Goal: Complete application form: Complete application form

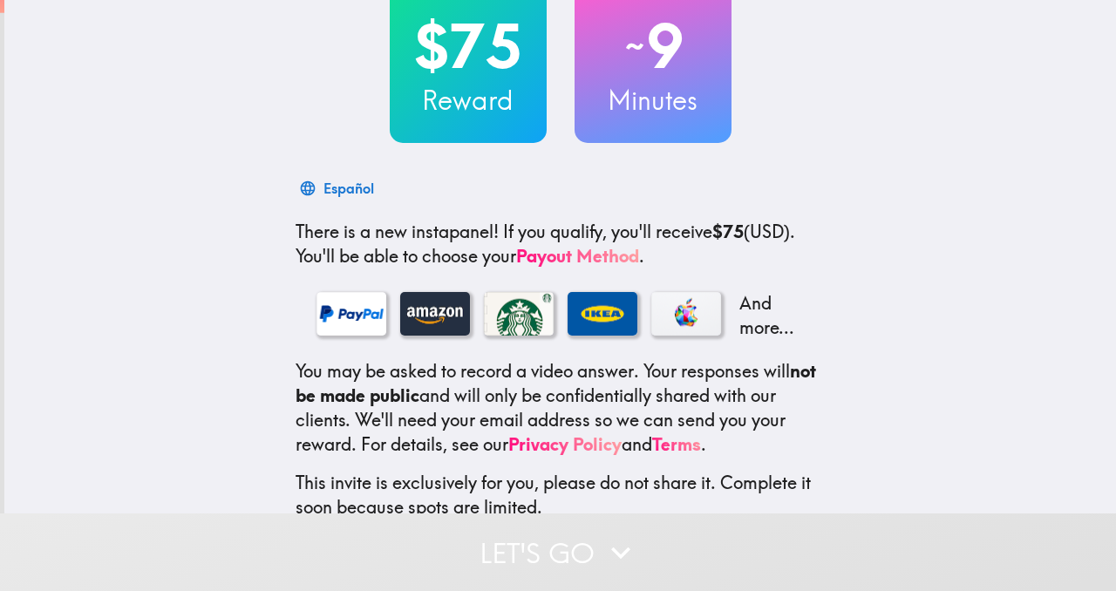
scroll to position [222, 0]
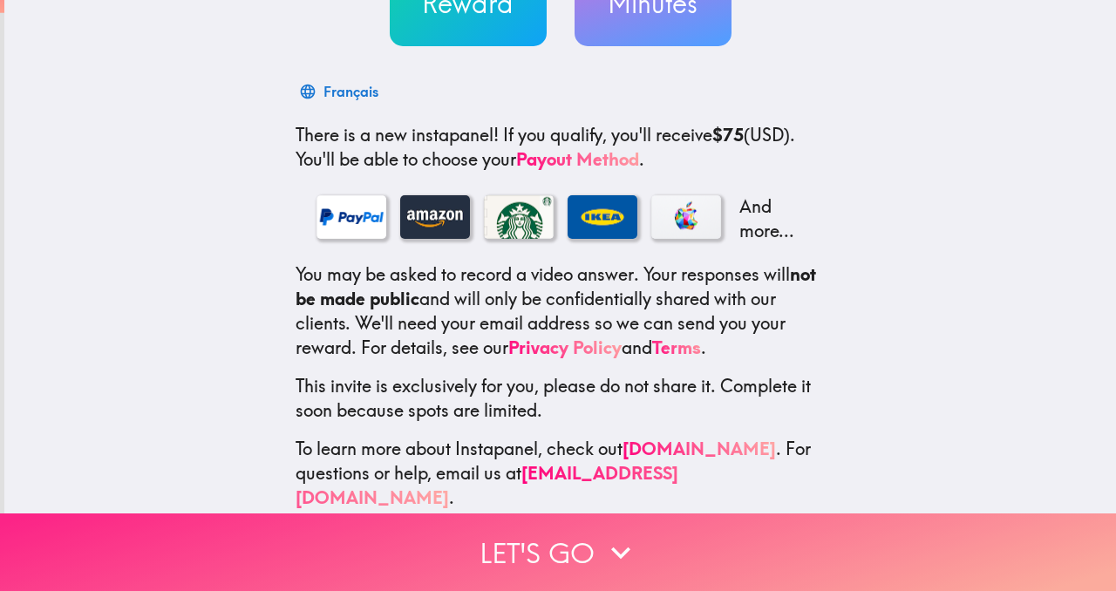
click at [522, 539] on button "Let's go" at bounding box center [558, 553] width 1116 height 78
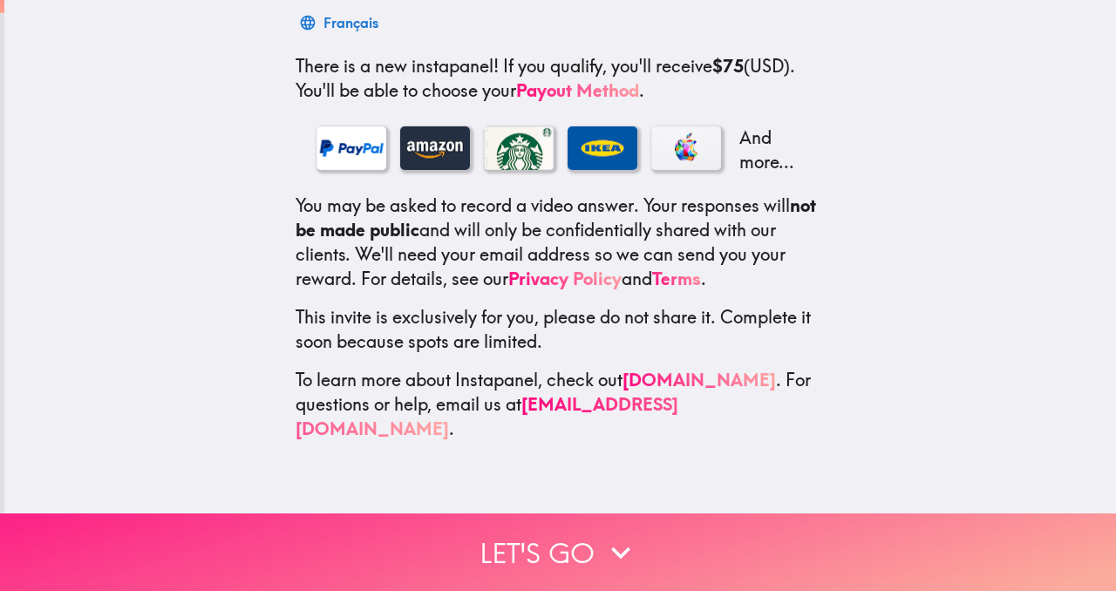
scroll to position [0, 0]
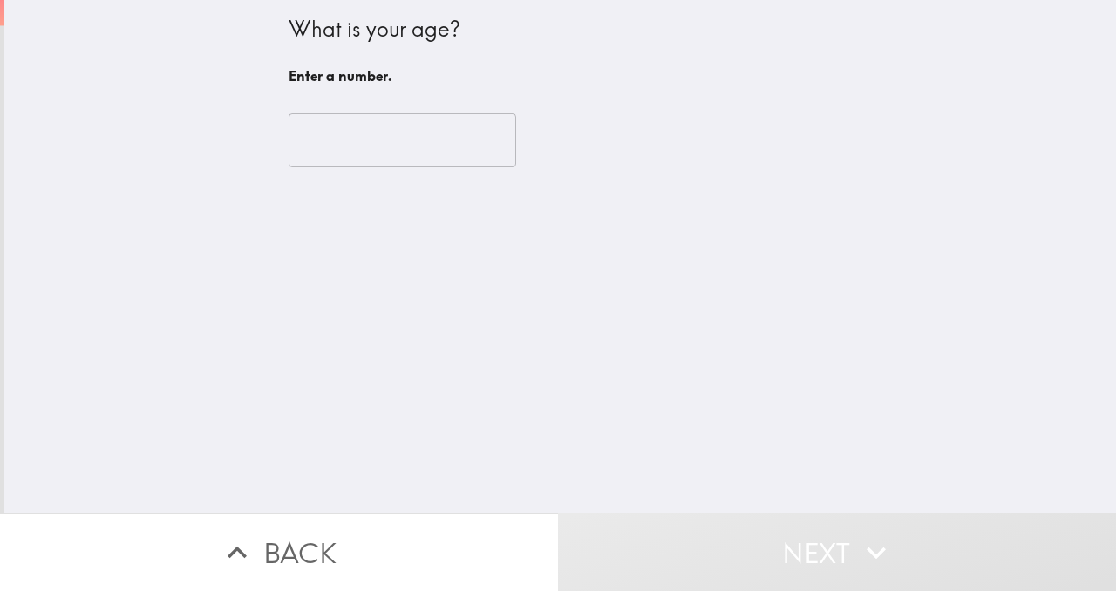
click at [349, 140] on input "number" at bounding box center [403, 140] width 228 height 54
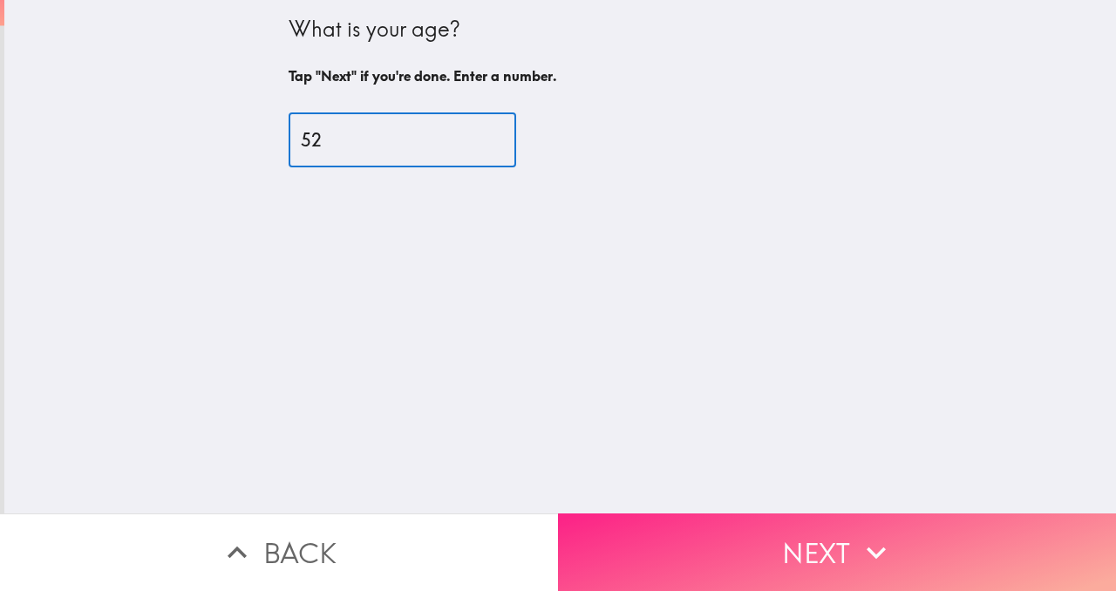
type input "52"
click at [765, 535] on button "Next" at bounding box center [837, 553] width 558 height 78
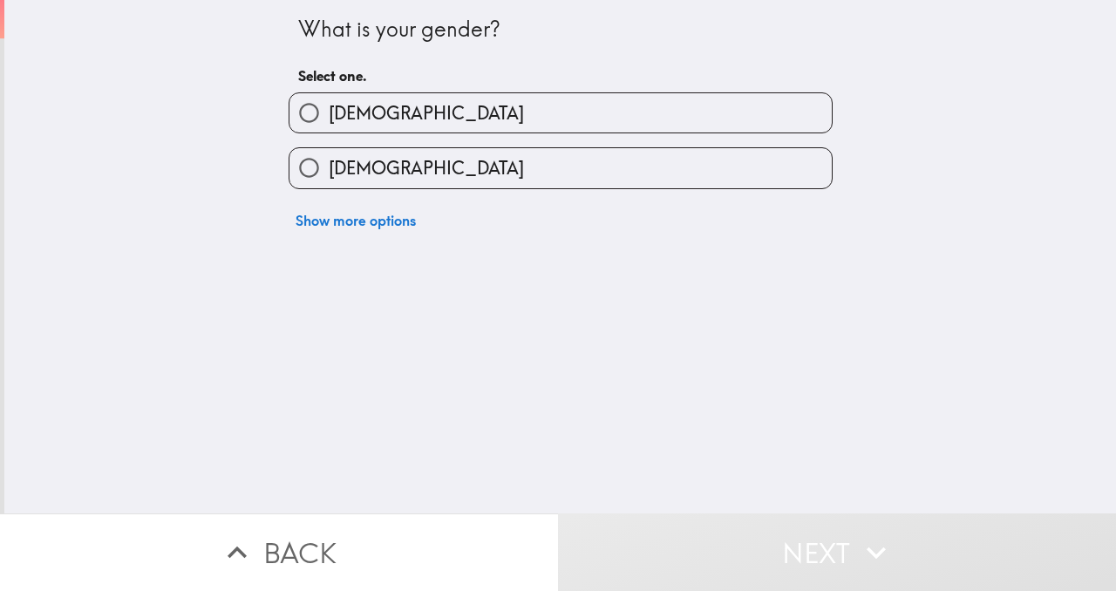
click at [308, 167] on input "[DEMOGRAPHIC_DATA]" at bounding box center [309, 167] width 39 height 39
radio input "true"
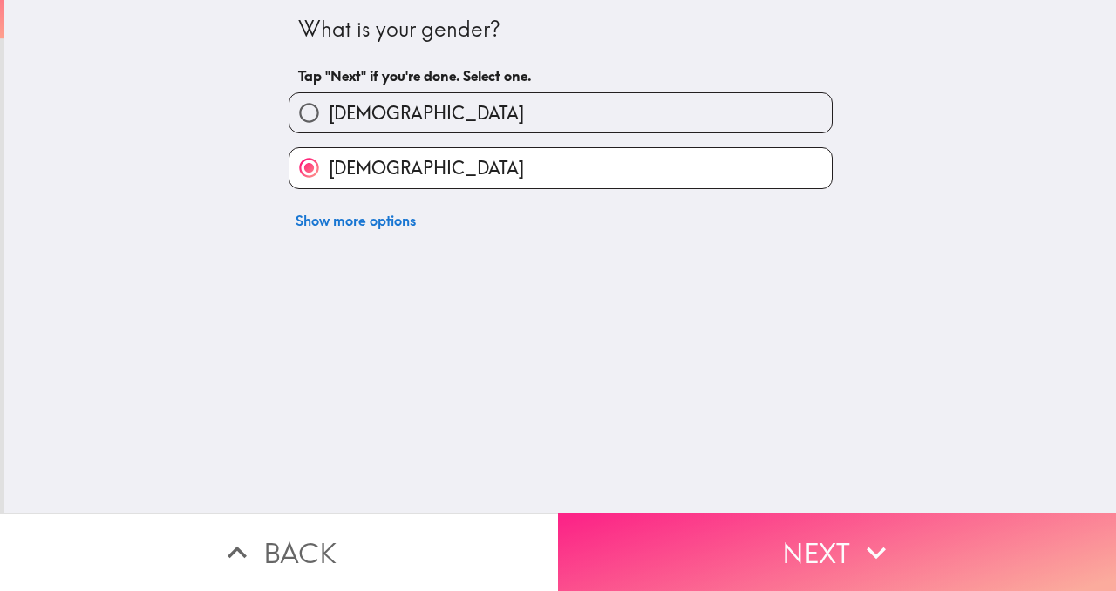
click at [815, 548] on button "Next" at bounding box center [837, 553] width 558 height 78
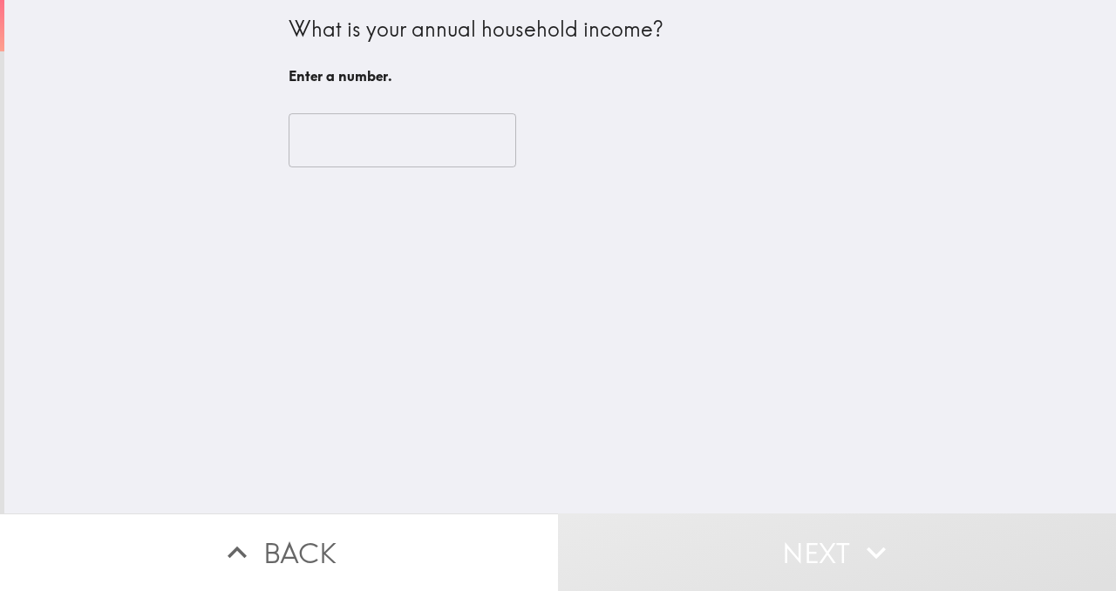
click at [399, 134] on input "number" at bounding box center [403, 140] width 228 height 54
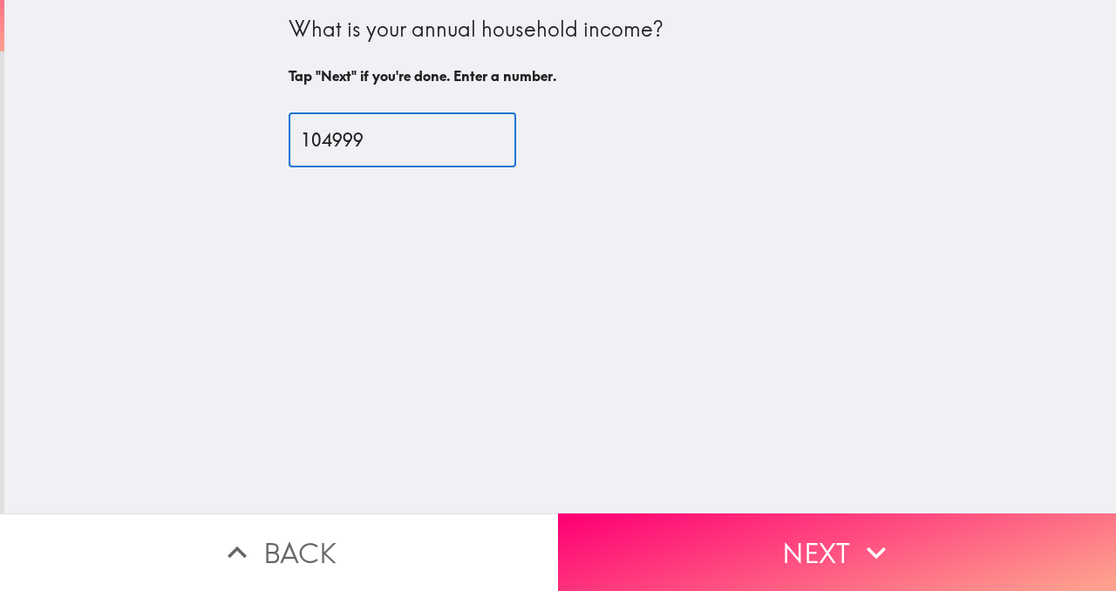
click at [476, 147] on input "104999" at bounding box center [403, 140] width 228 height 54
type input "105000"
click at [480, 134] on input "105000" at bounding box center [403, 140] width 228 height 54
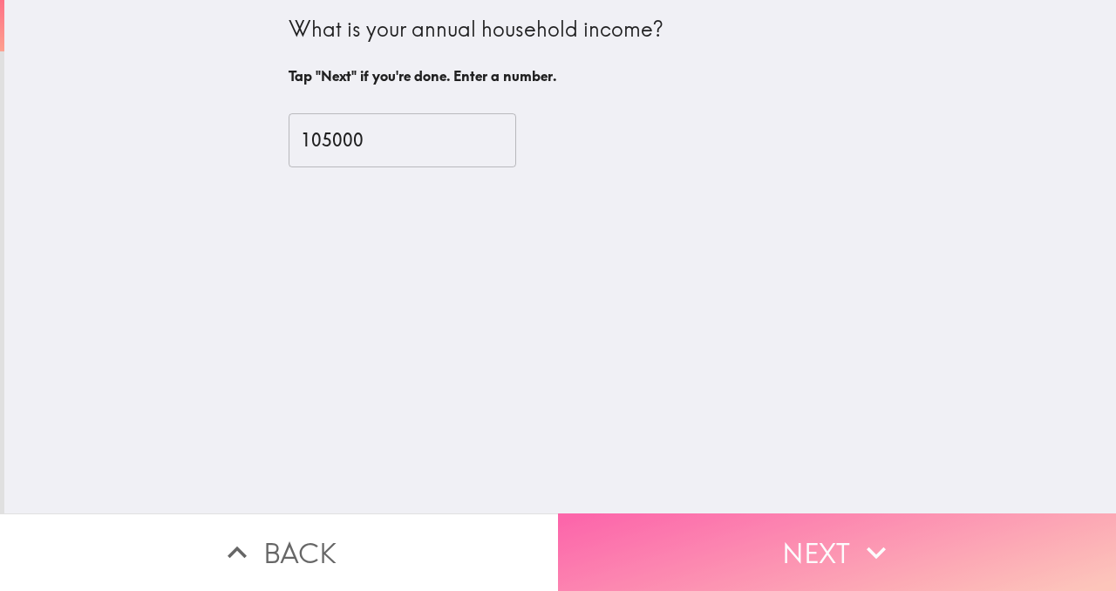
click at [746, 527] on button "Next" at bounding box center [837, 553] width 558 height 78
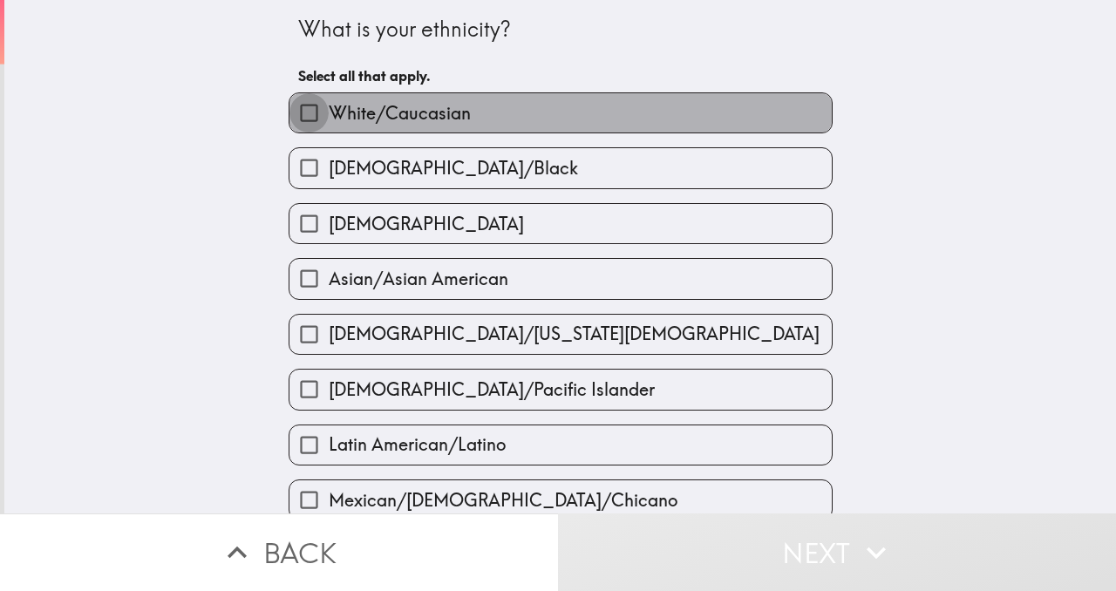
click at [312, 110] on input "White/Caucasian" at bounding box center [309, 112] width 39 height 39
checkbox input "true"
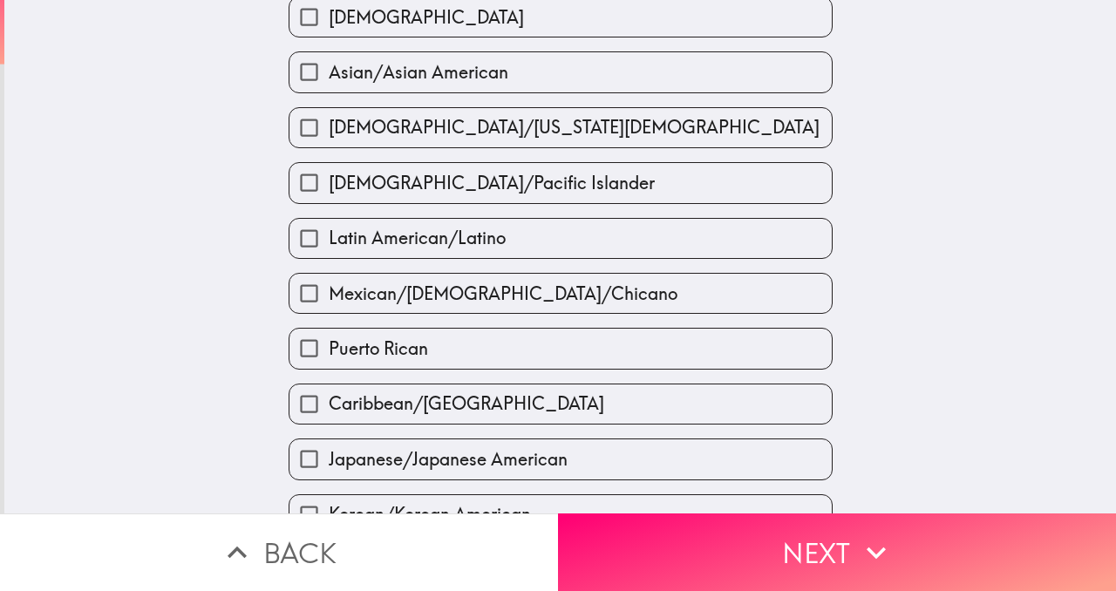
scroll to position [229, 0]
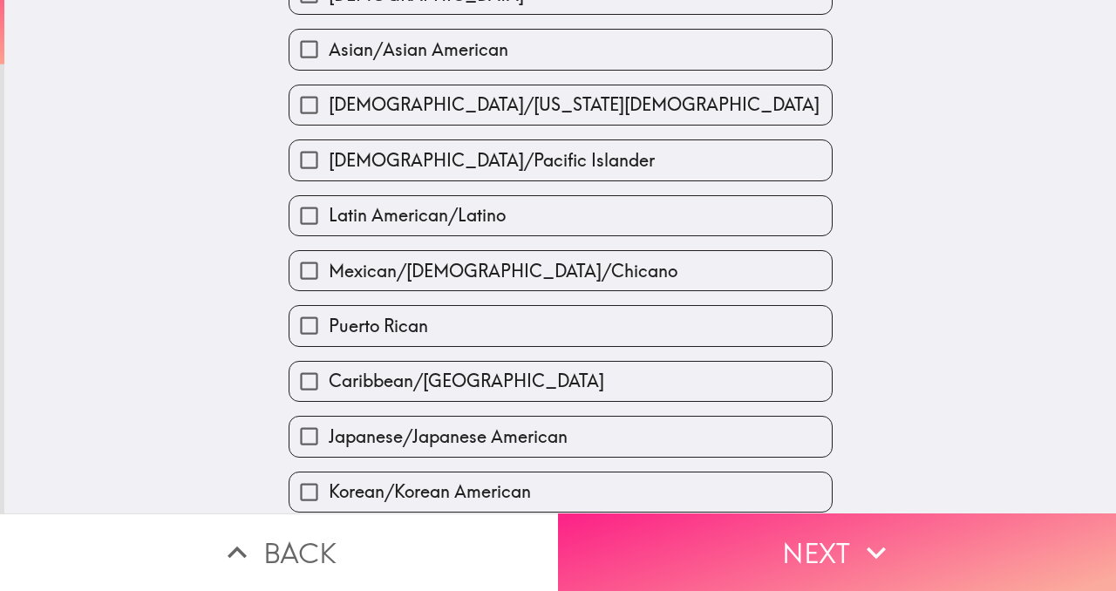
click at [810, 545] on button "Next" at bounding box center [837, 553] width 558 height 78
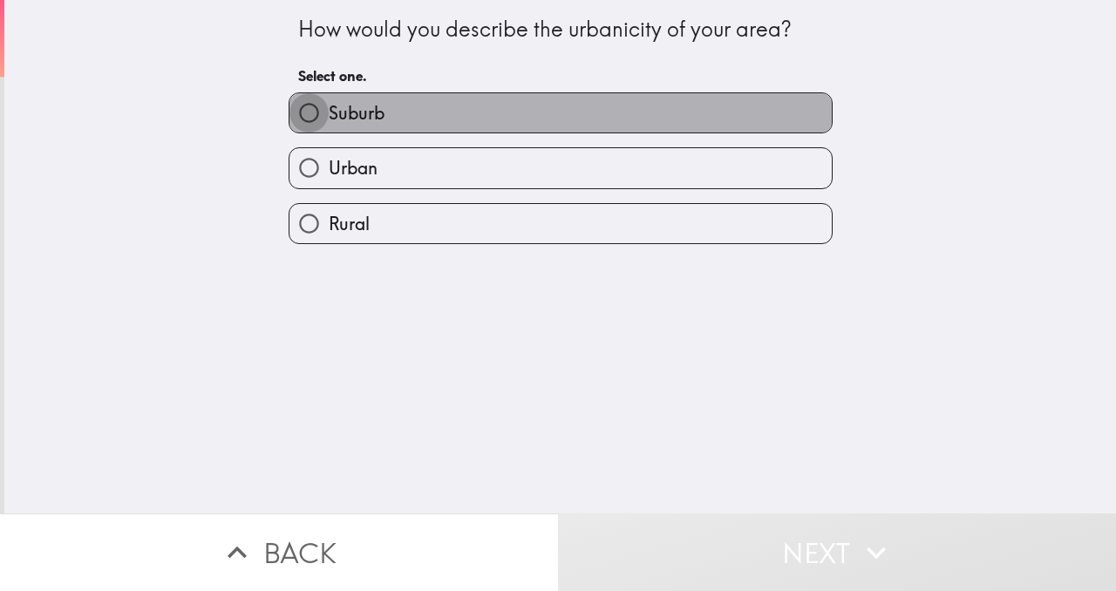
click at [306, 115] on input "Suburb" at bounding box center [309, 112] width 39 height 39
radio input "true"
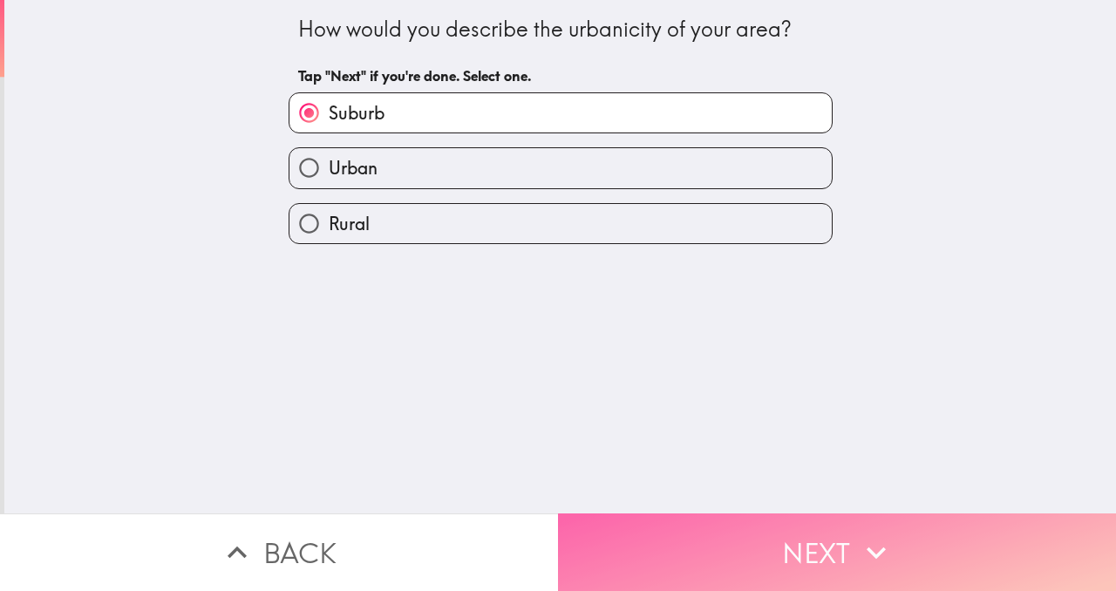
click at [628, 535] on button "Next" at bounding box center [837, 553] width 558 height 78
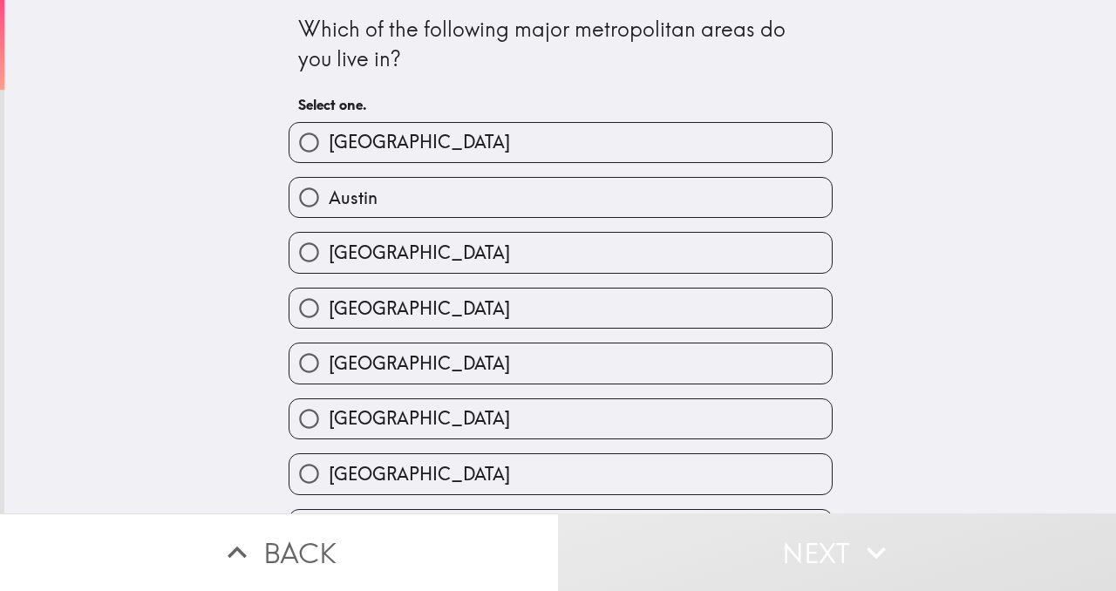
click at [311, 142] on input "[GEOGRAPHIC_DATA]" at bounding box center [309, 142] width 39 height 39
radio input "true"
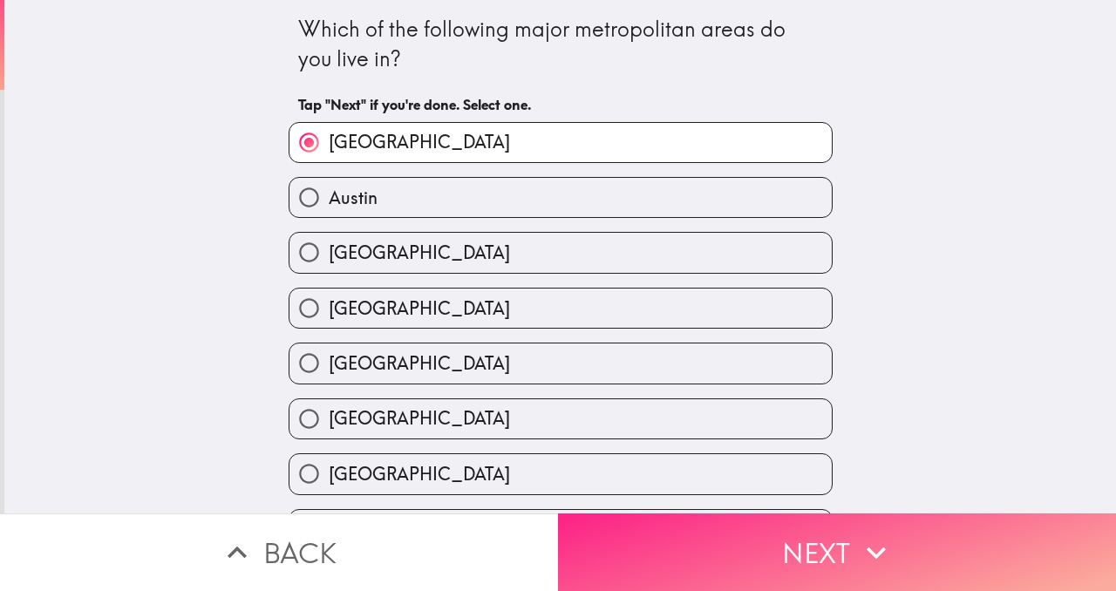
click at [782, 574] on button "Next" at bounding box center [837, 553] width 558 height 78
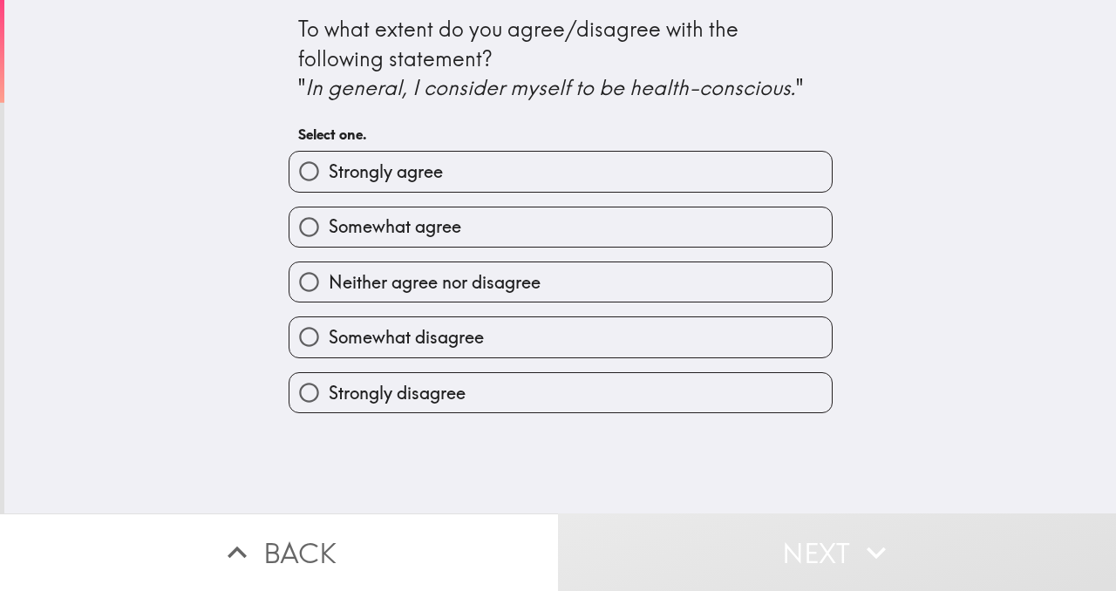
click at [308, 225] on input "Somewhat agree" at bounding box center [309, 227] width 39 height 39
radio input "true"
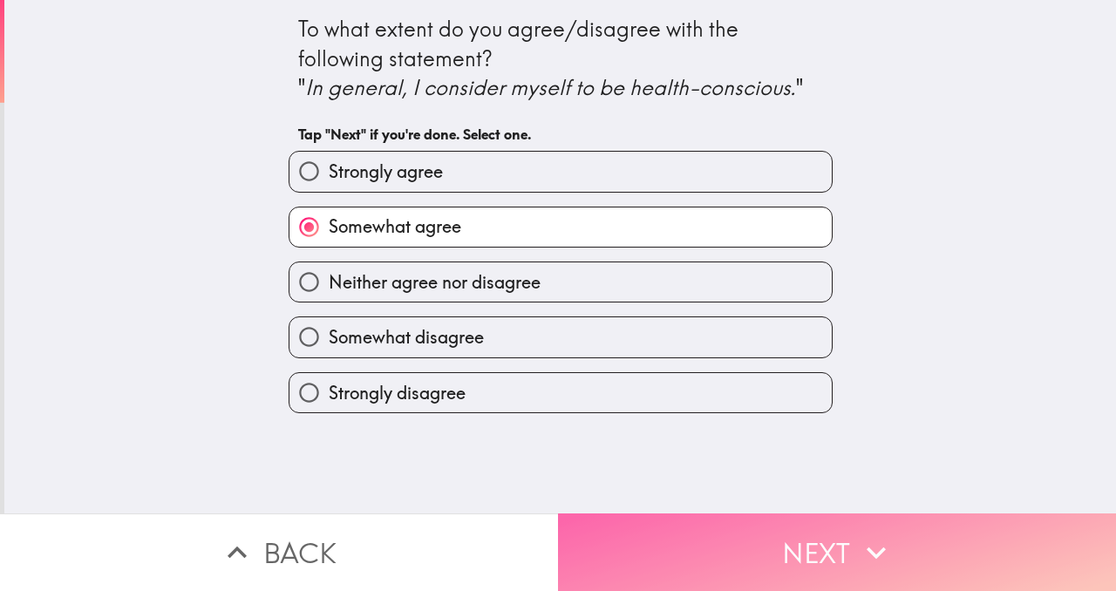
click at [764, 554] on button "Next" at bounding box center [837, 553] width 558 height 78
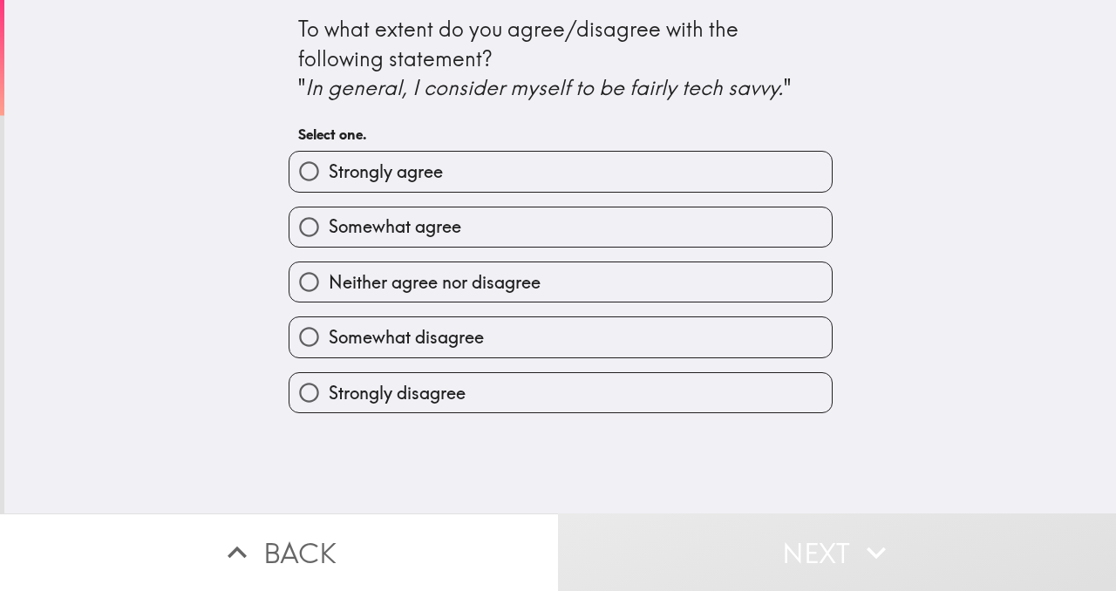
click at [310, 227] on input "Somewhat agree" at bounding box center [309, 227] width 39 height 39
radio input "true"
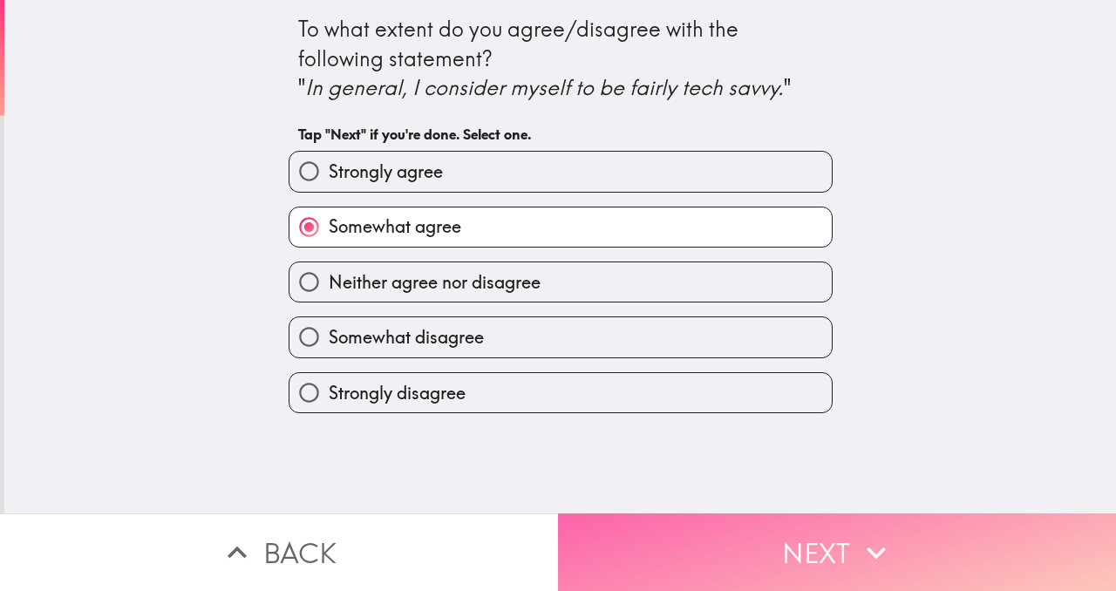
click at [815, 536] on button "Next" at bounding box center [837, 553] width 558 height 78
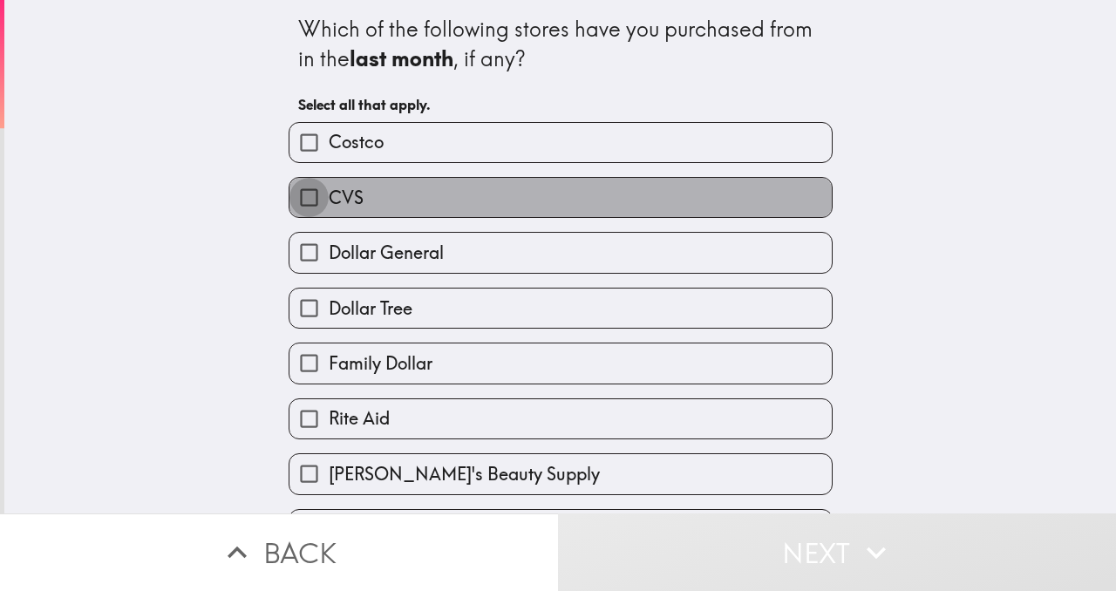
click at [306, 195] on input "CVS" at bounding box center [309, 197] width 39 height 39
checkbox input "true"
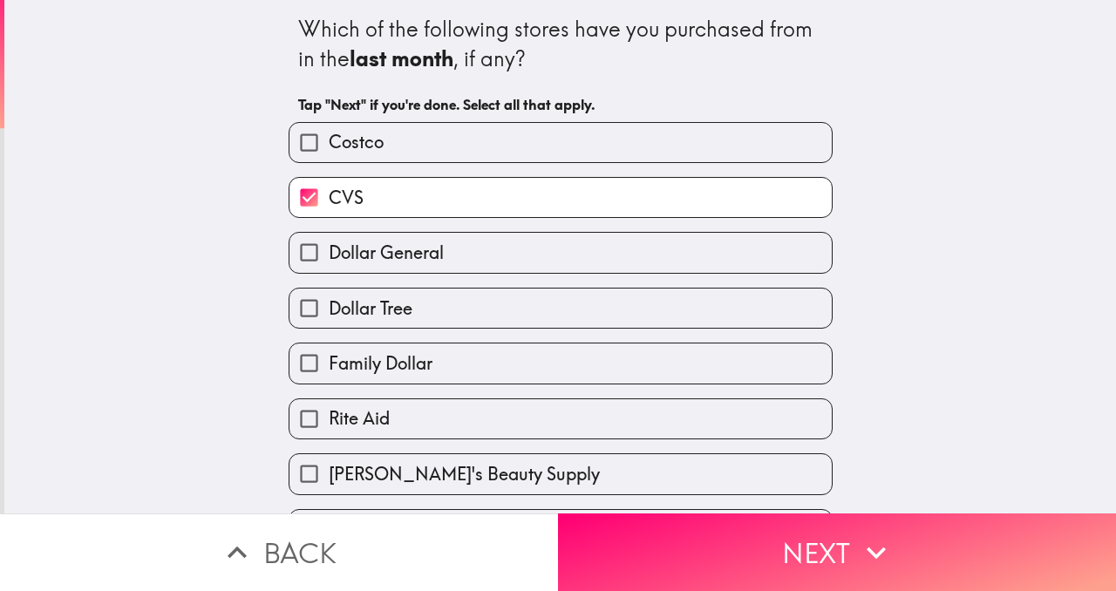
click at [307, 308] on input "Dollar Tree" at bounding box center [309, 308] width 39 height 39
checkbox input "true"
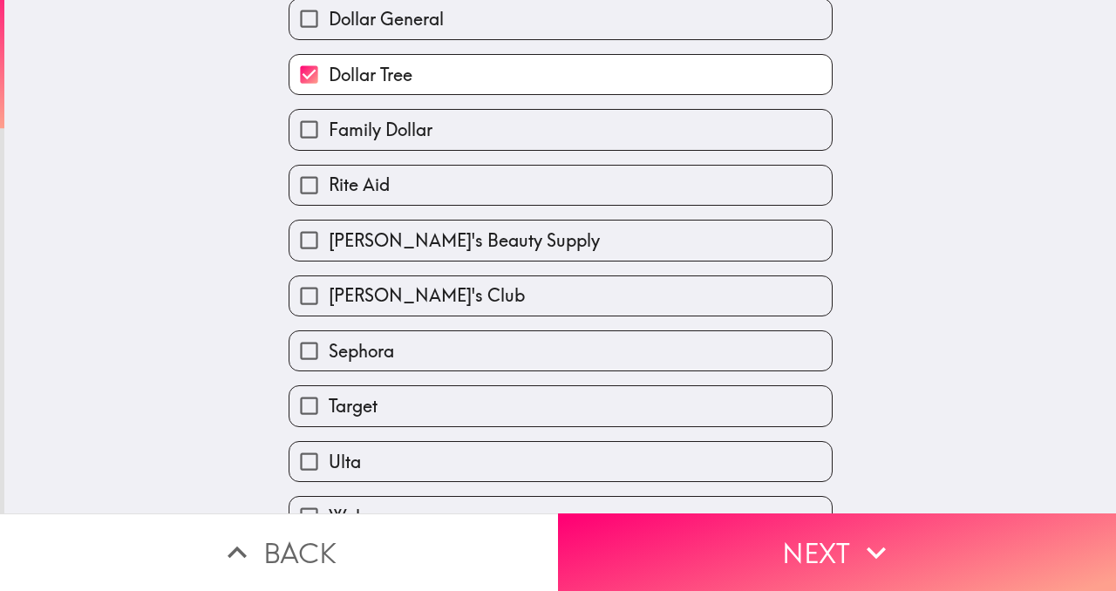
scroll to position [235, 0]
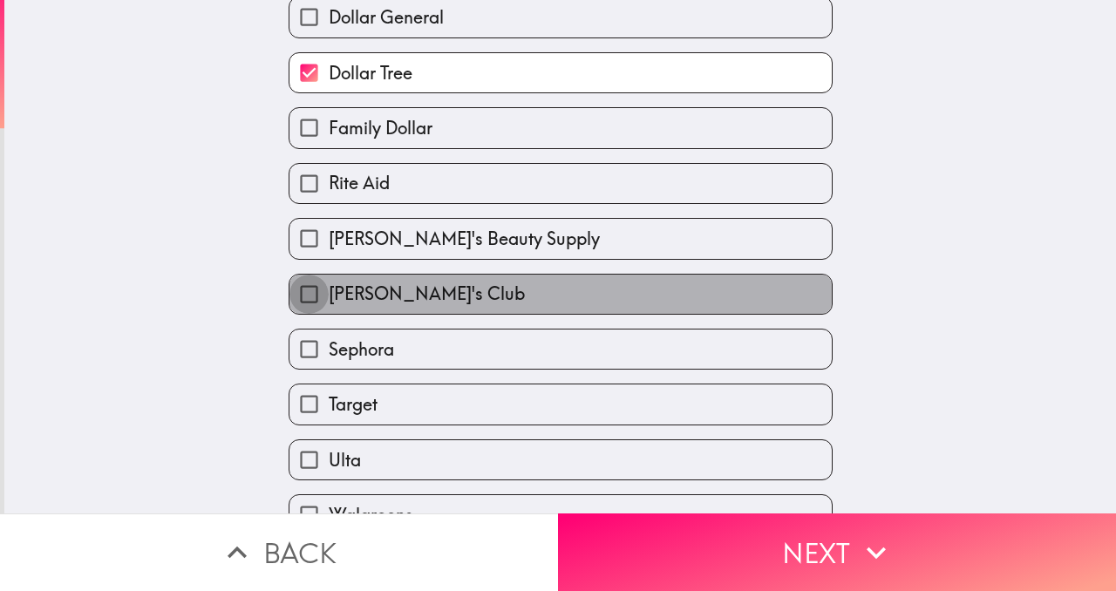
click at [308, 294] on input "[PERSON_NAME]'s Club" at bounding box center [309, 294] width 39 height 39
checkbox input "true"
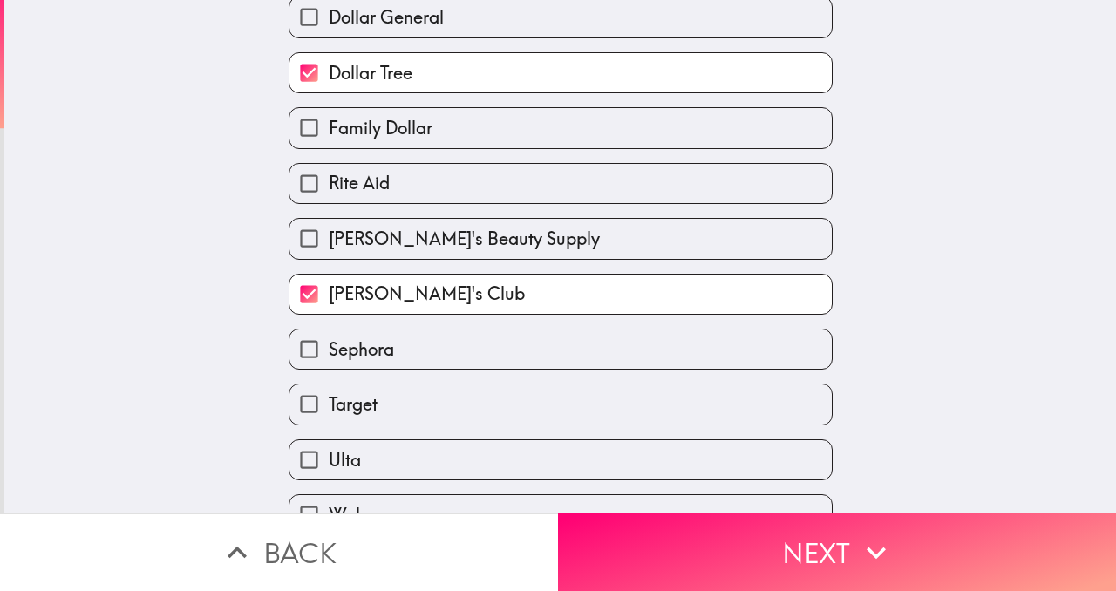
click at [310, 354] on input "Sephora" at bounding box center [309, 349] width 39 height 39
checkbox input "true"
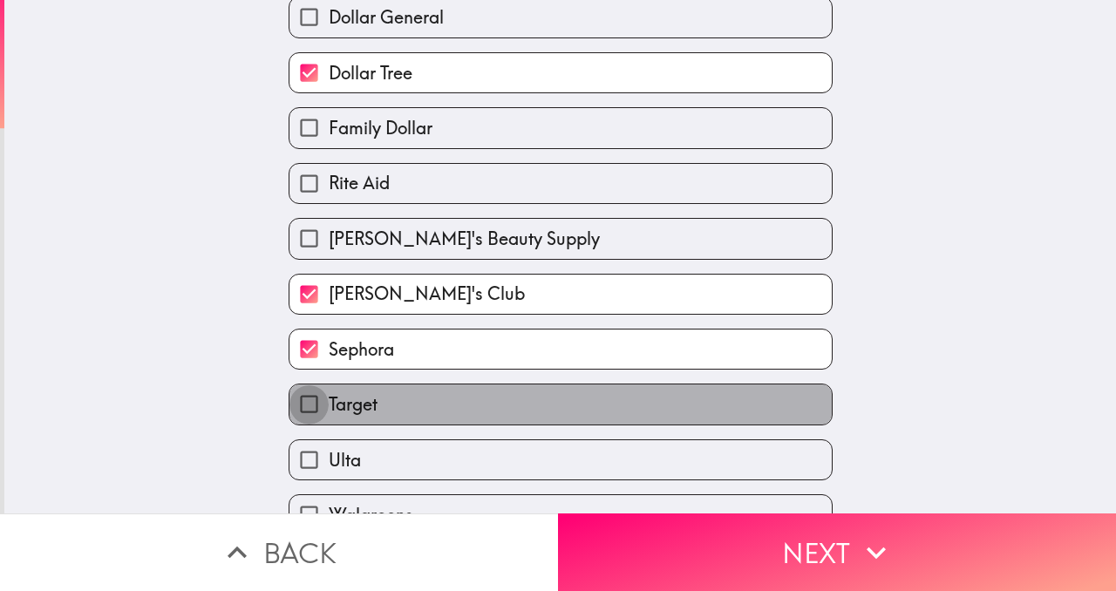
click at [305, 402] on input "Target" at bounding box center [309, 404] width 39 height 39
checkbox input "true"
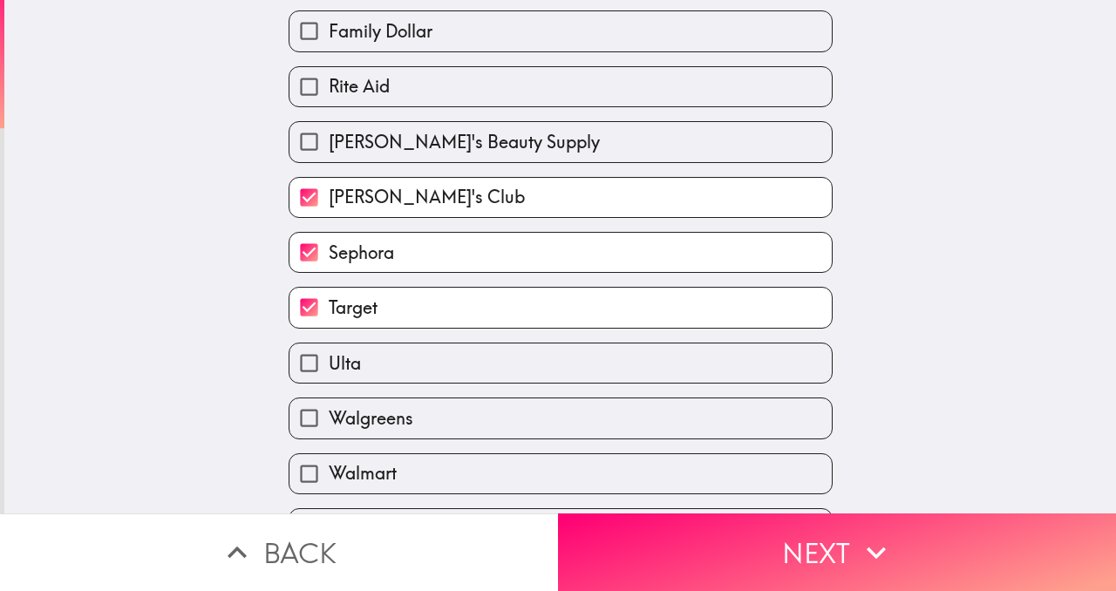
scroll to position [339, 0]
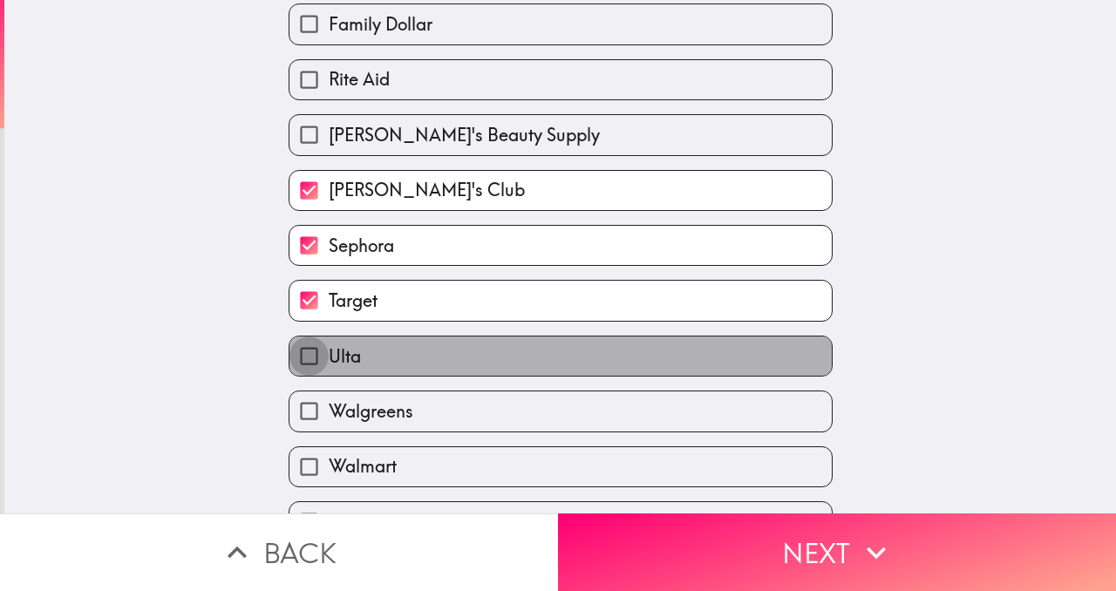
click at [308, 355] on input "Ulta" at bounding box center [309, 356] width 39 height 39
checkbox input "true"
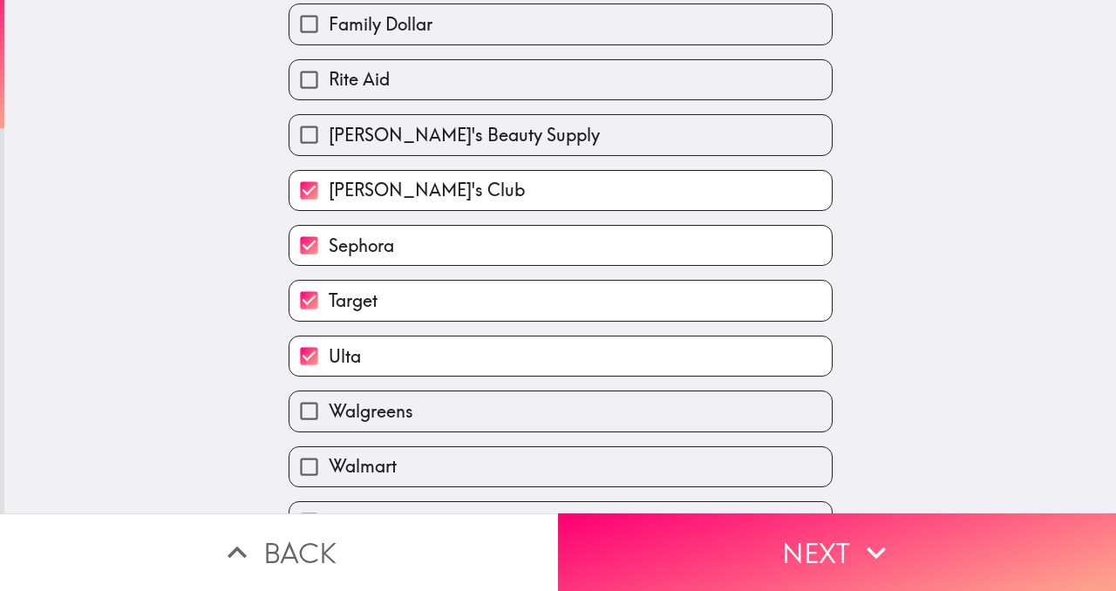
click at [309, 418] on input "Walgreens" at bounding box center [309, 411] width 39 height 39
checkbox input "true"
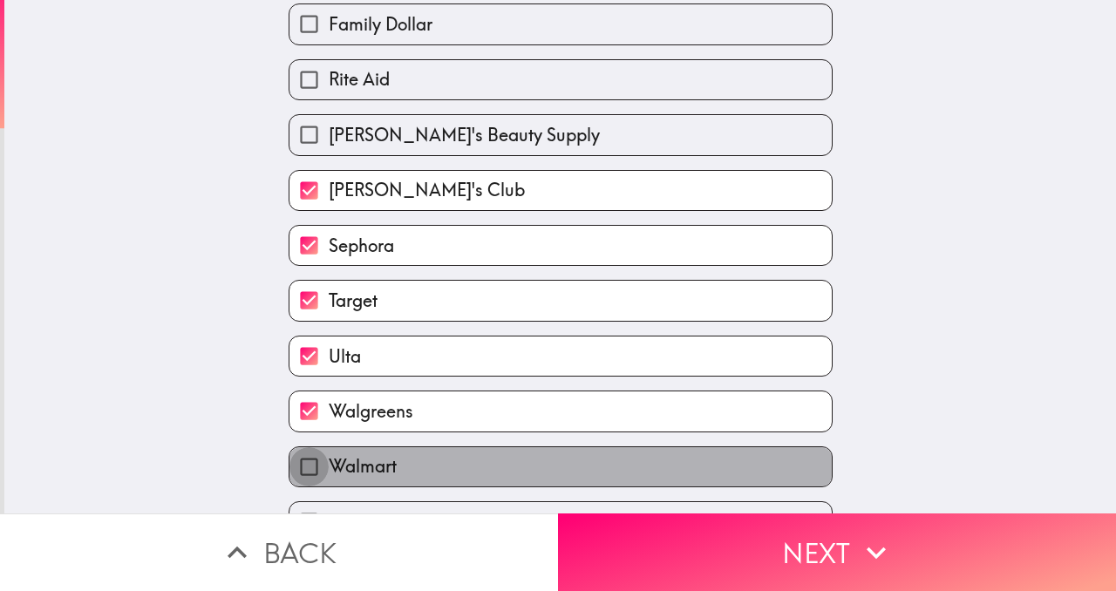
click at [305, 461] on input "Walmart" at bounding box center [309, 466] width 39 height 39
checkbox input "true"
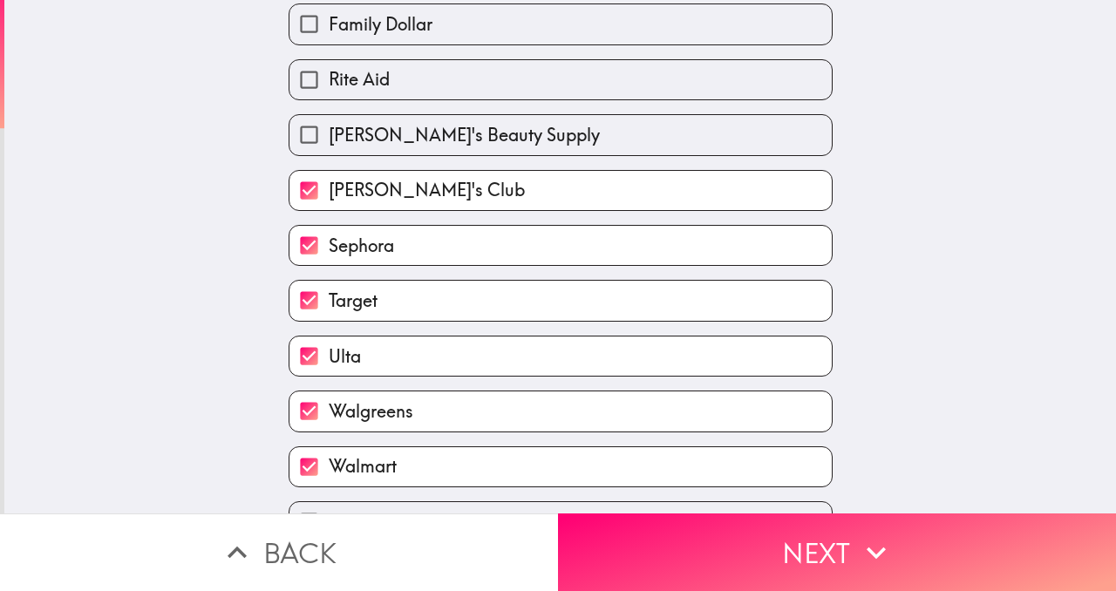
scroll to position [368, 0]
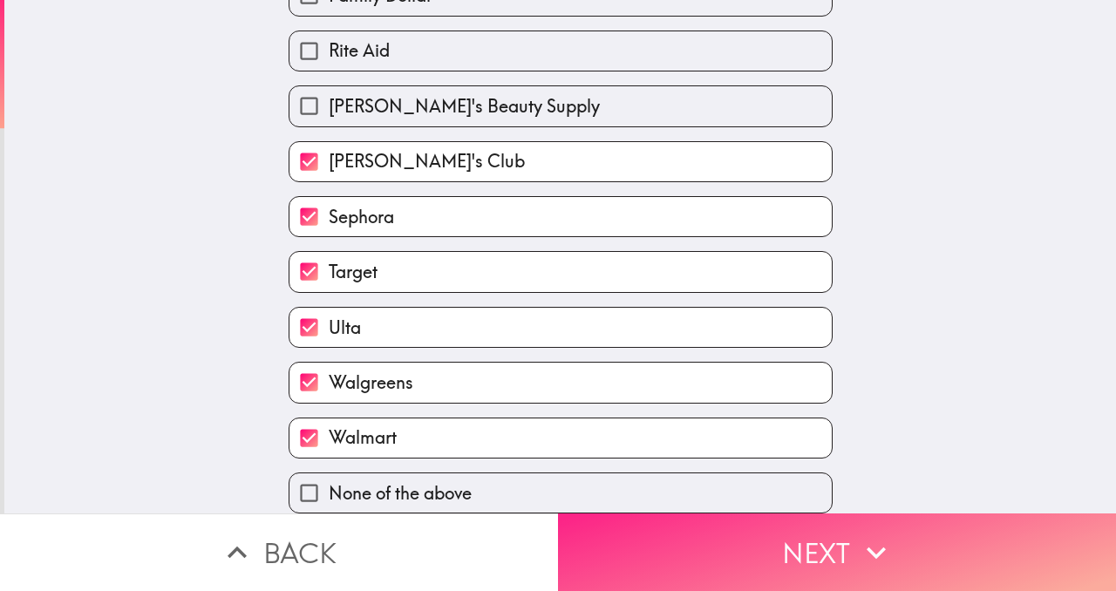
click at [825, 534] on button "Next" at bounding box center [837, 553] width 558 height 78
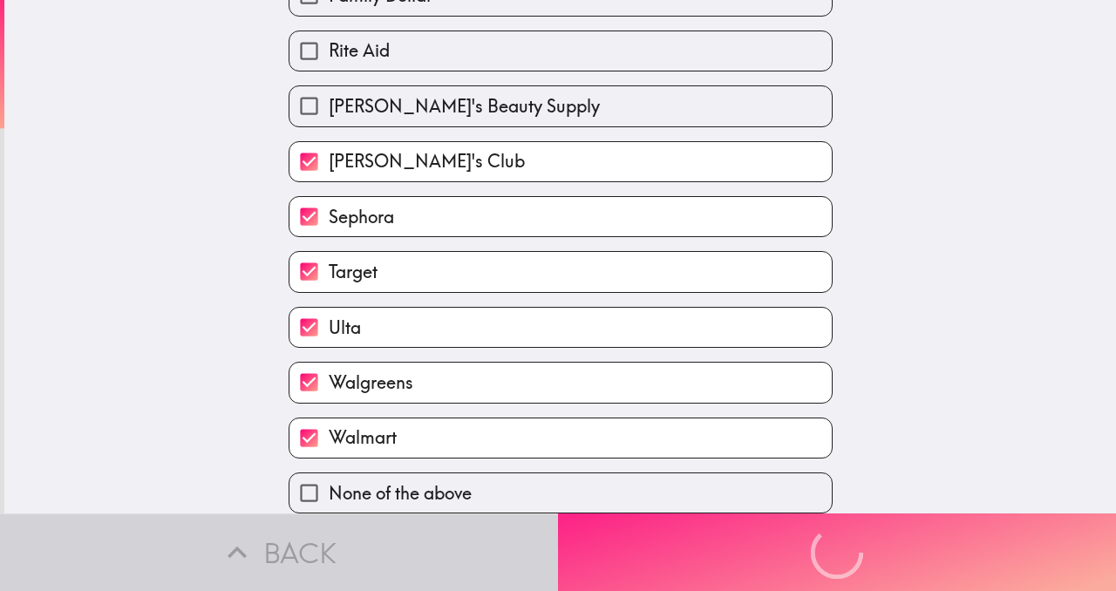
scroll to position [227, 0]
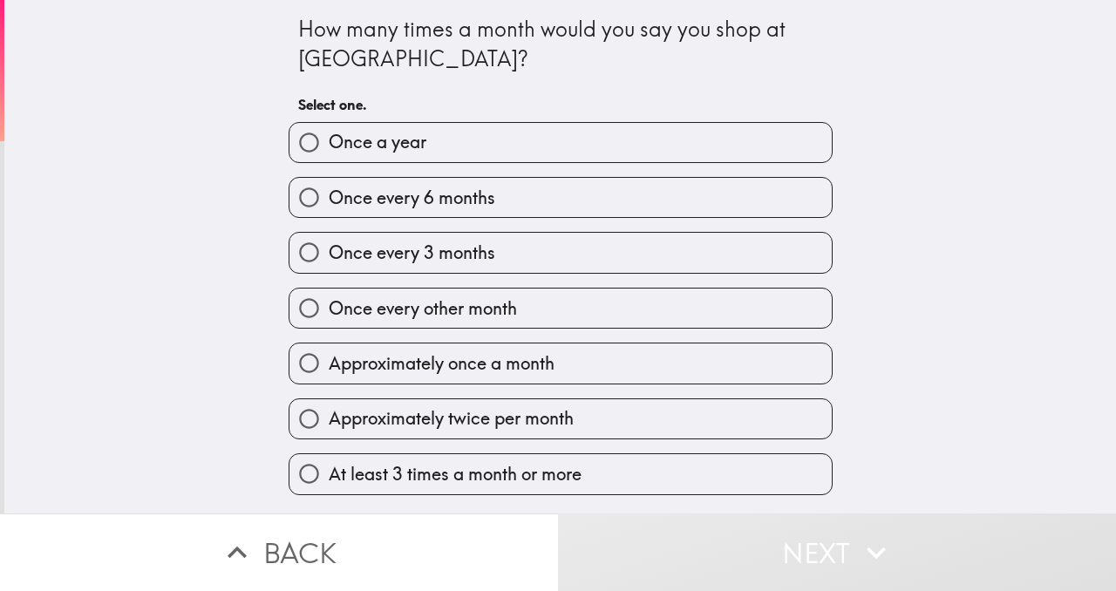
click at [309, 362] on input "Approximately once a month" at bounding box center [309, 363] width 39 height 39
radio input "true"
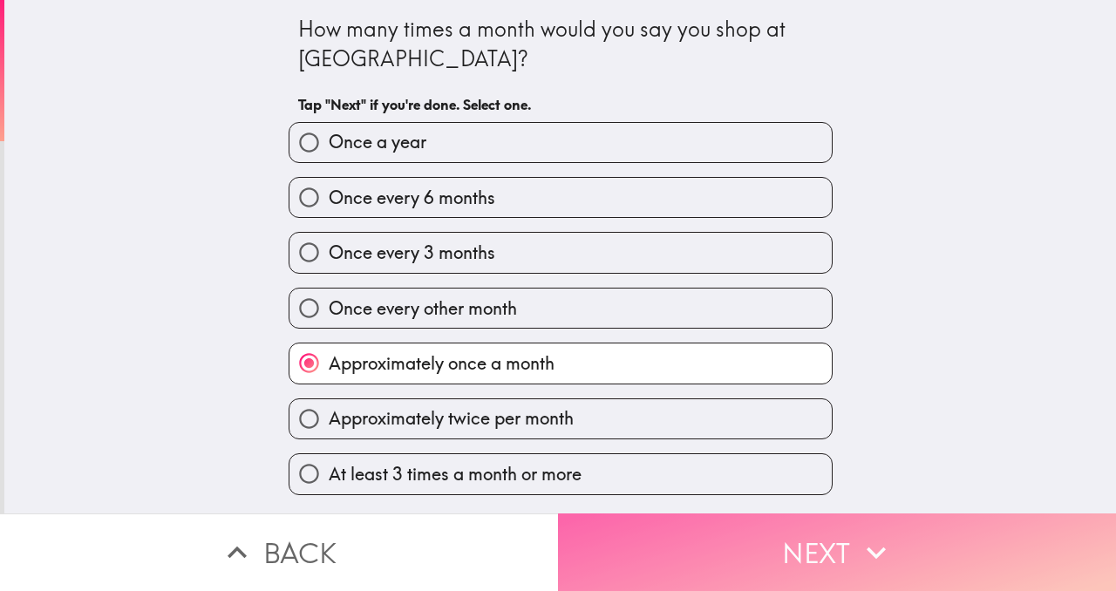
click at [789, 549] on button "Next" at bounding box center [837, 553] width 558 height 78
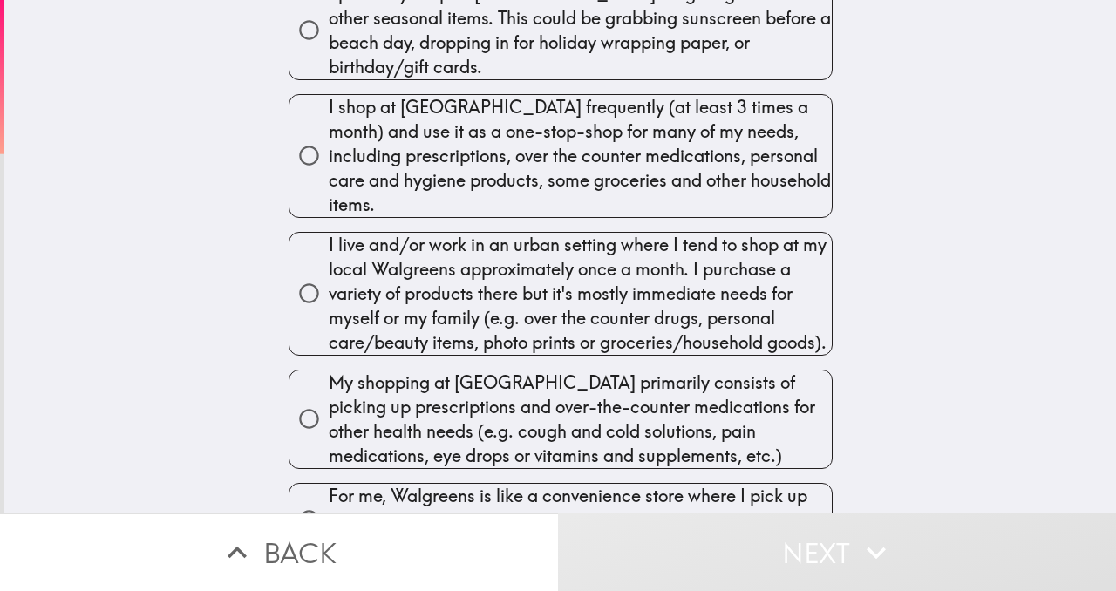
scroll to position [169, 0]
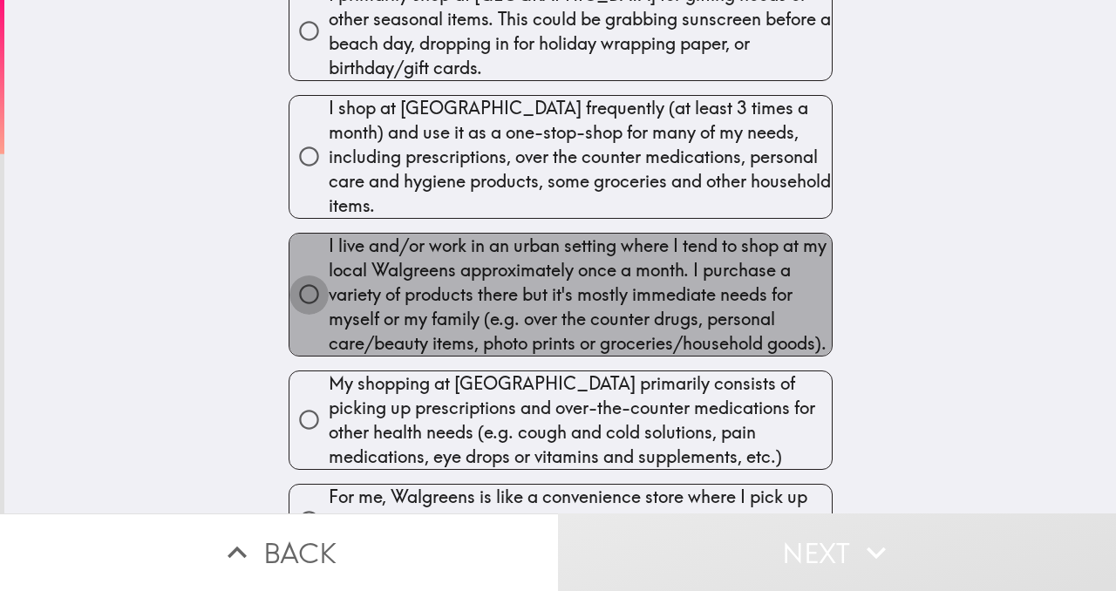
click at [322, 275] on input "I live and/or work in an urban setting where I tend to shop at my local Walgree…" at bounding box center [309, 294] width 39 height 39
radio input "true"
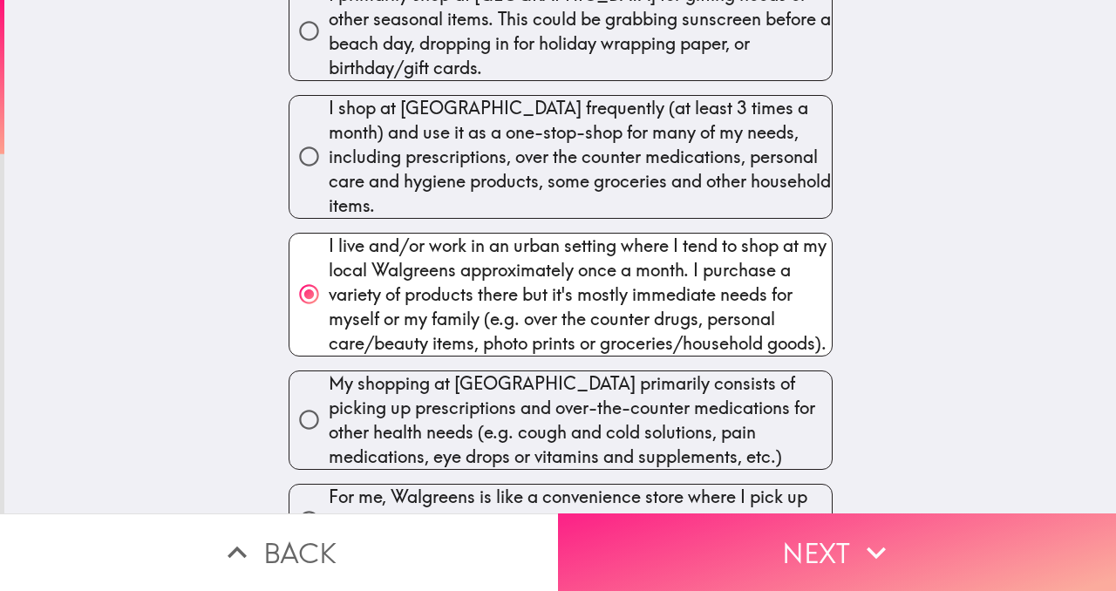
click at [693, 548] on button "Next" at bounding box center [837, 553] width 558 height 78
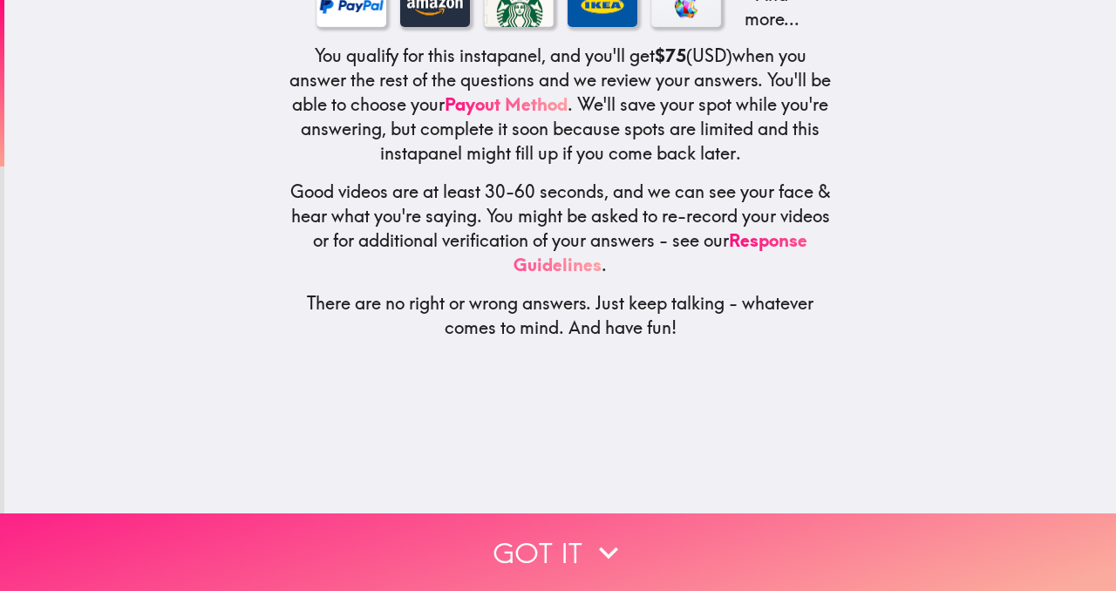
scroll to position [0, 0]
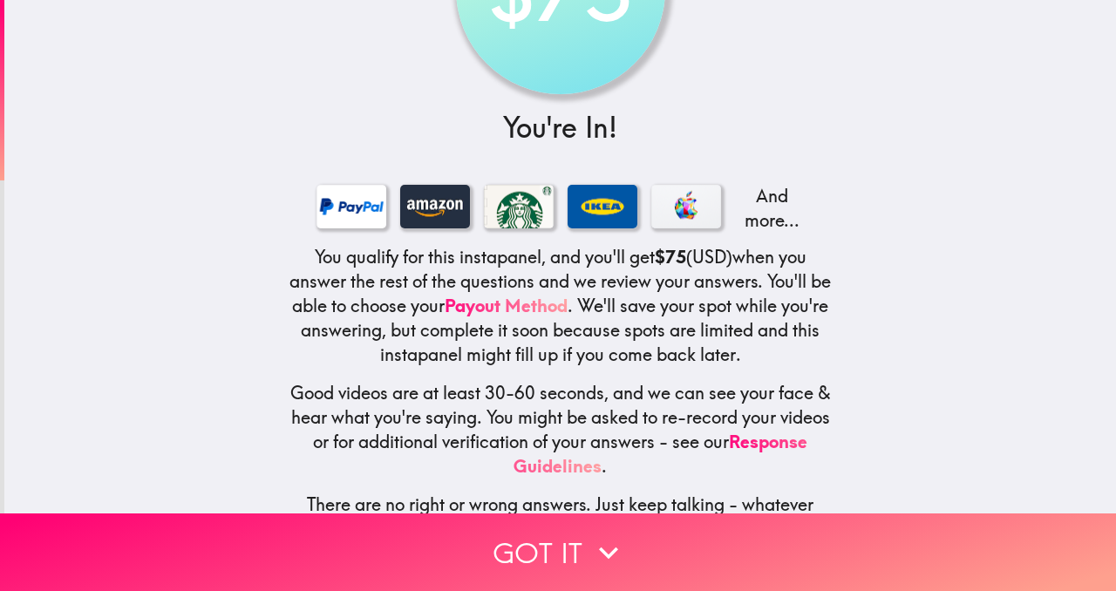
scroll to position [185, 0]
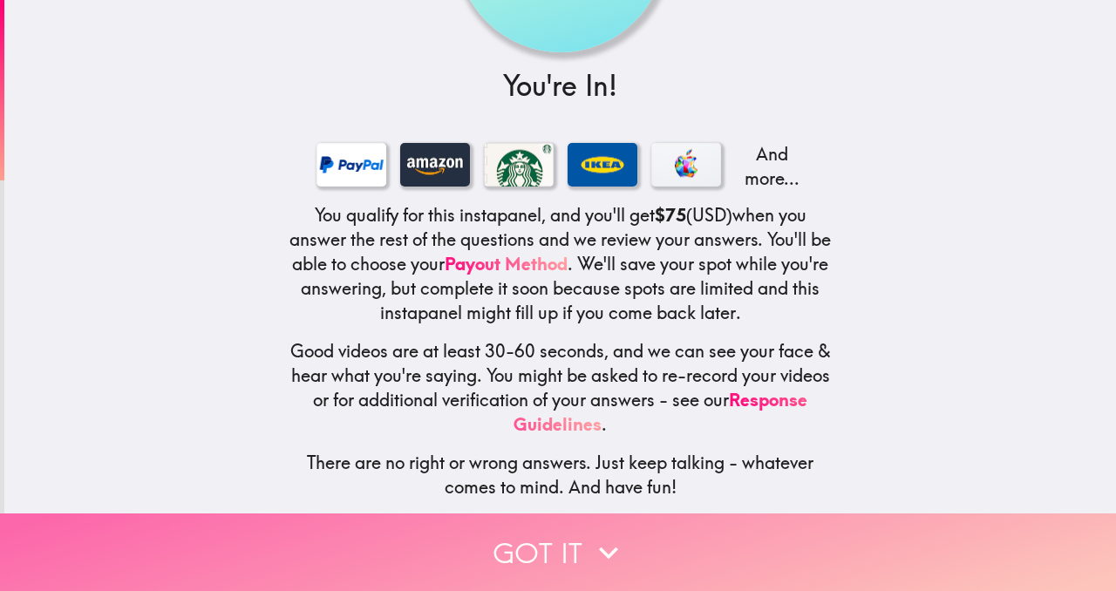
click at [581, 546] on button "Got it" at bounding box center [558, 553] width 1116 height 78
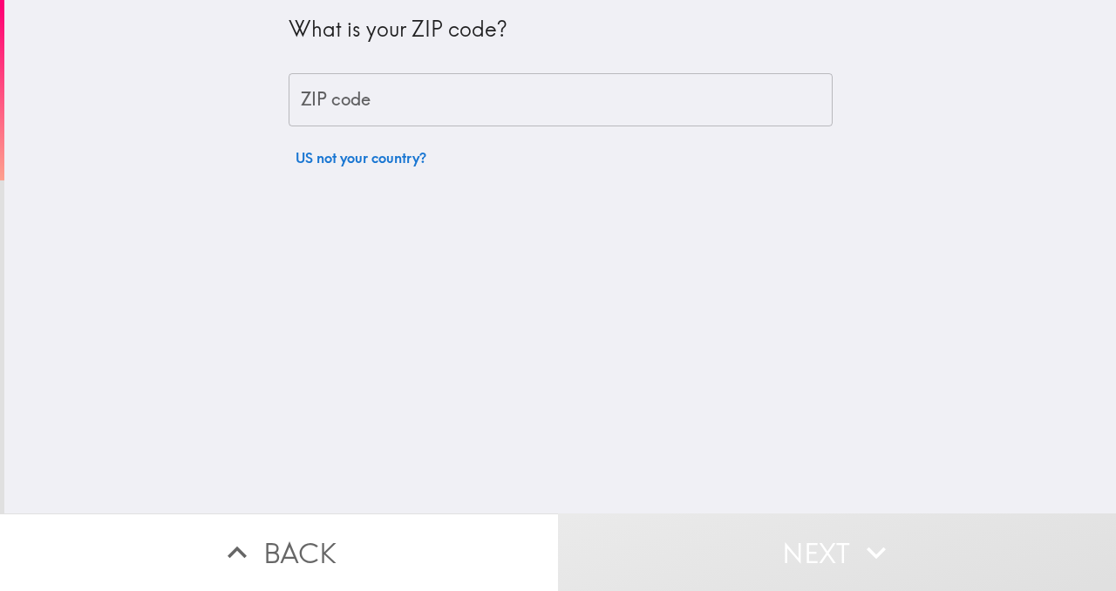
click at [481, 107] on input "ZIP code" at bounding box center [561, 100] width 544 height 54
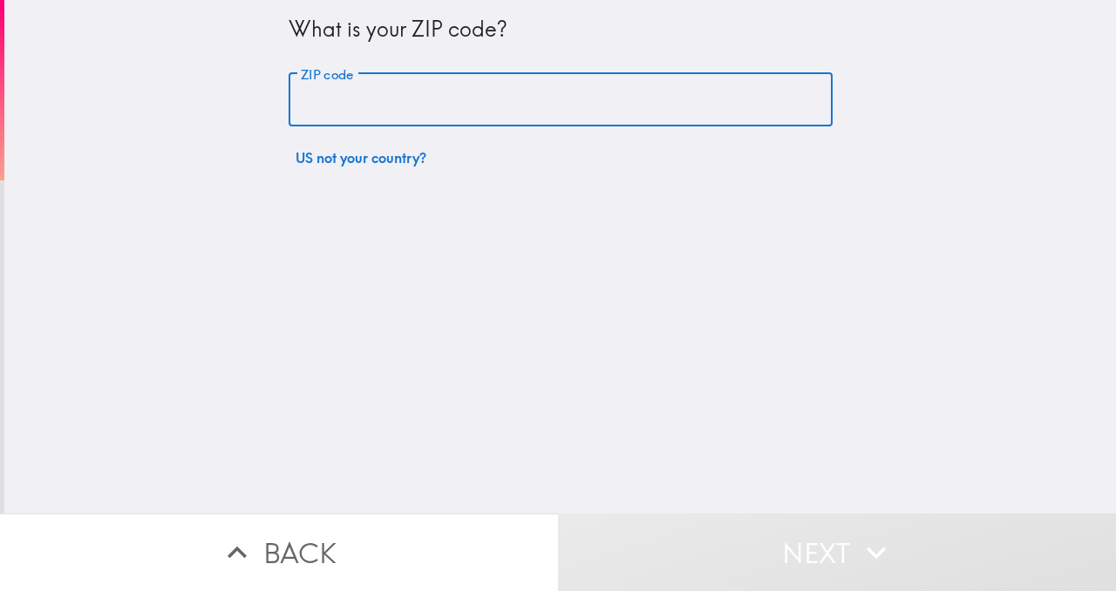
type input "30076"
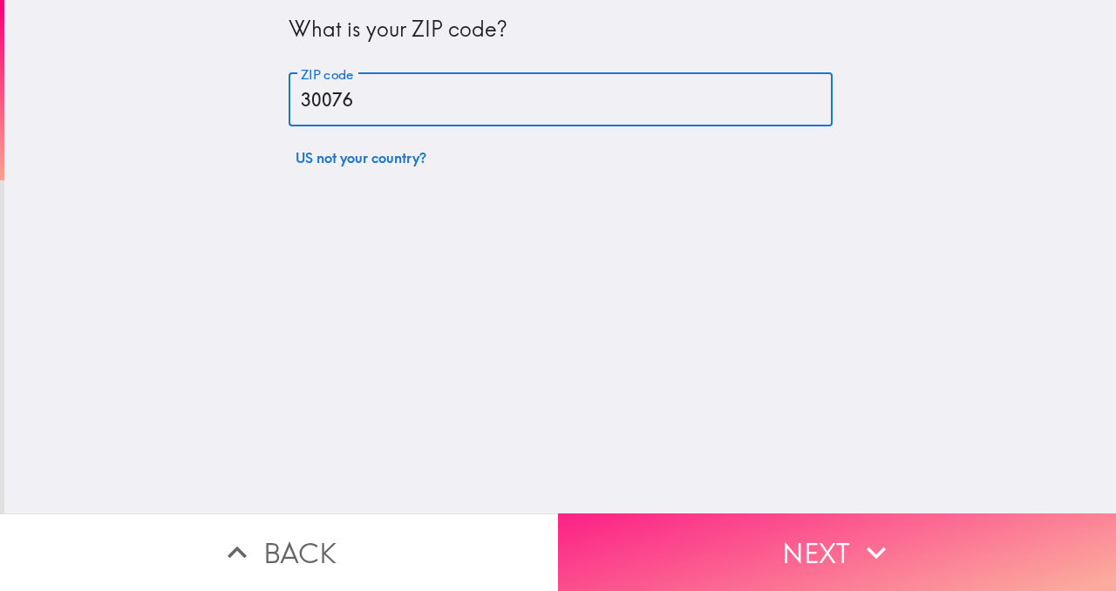
click at [789, 570] on button "Next" at bounding box center [837, 553] width 558 height 78
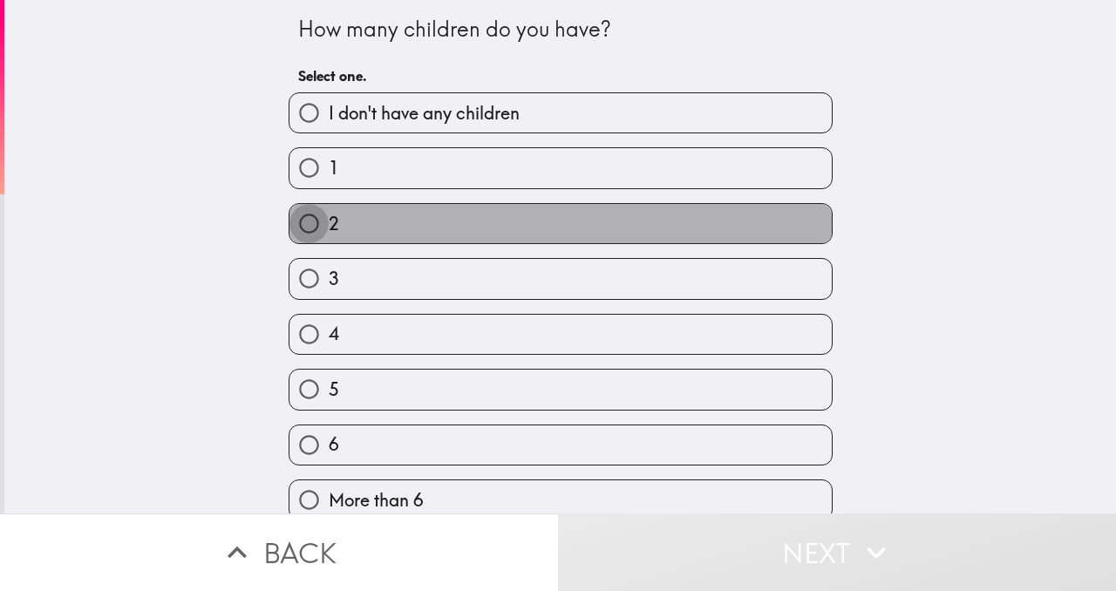
click at [306, 221] on input "2" at bounding box center [309, 223] width 39 height 39
radio input "true"
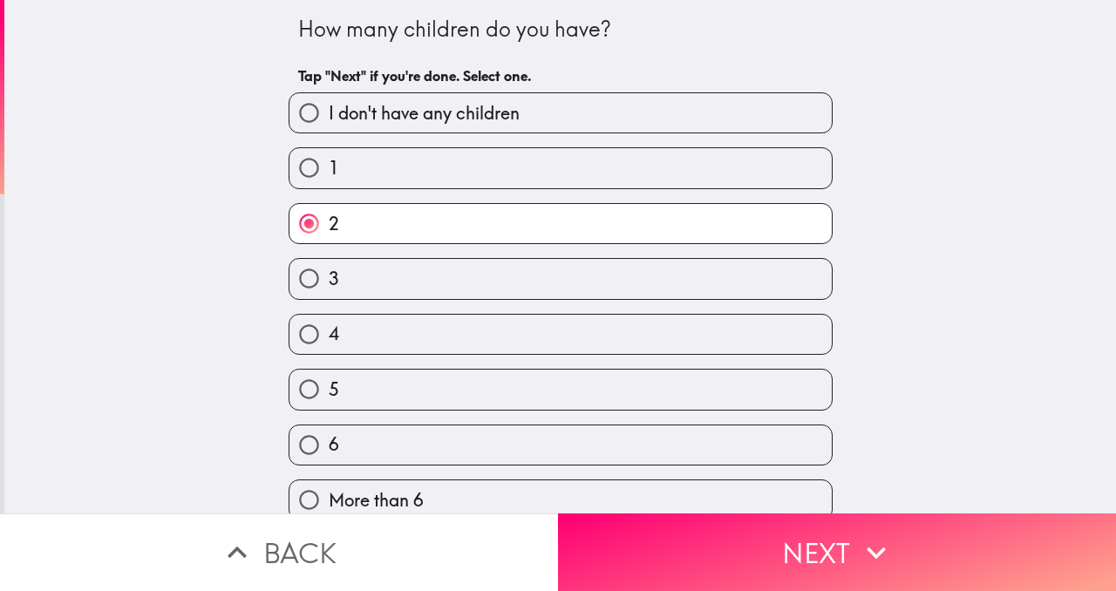
scroll to position [7, 0]
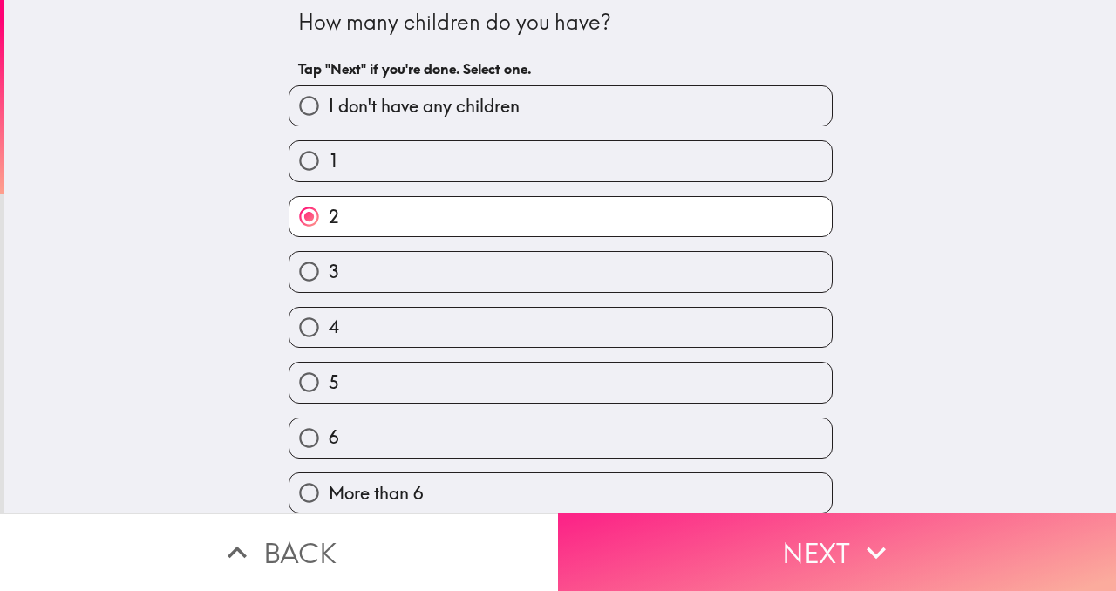
click at [720, 533] on button "Next" at bounding box center [837, 553] width 558 height 78
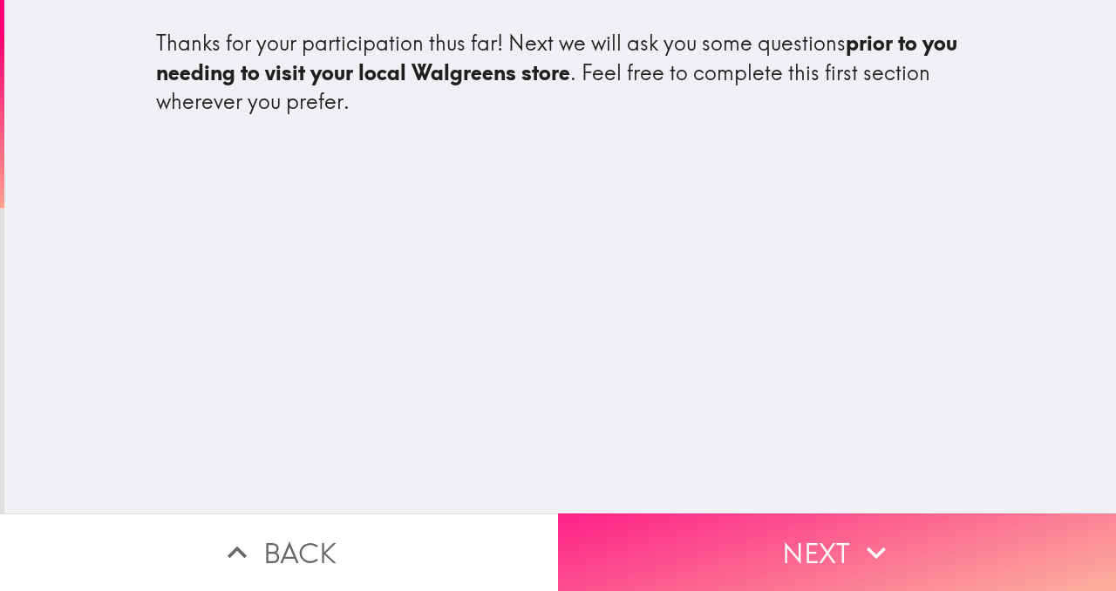
click at [745, 531] on button "Next" at bounding box center [837, 553] width 558 height 78
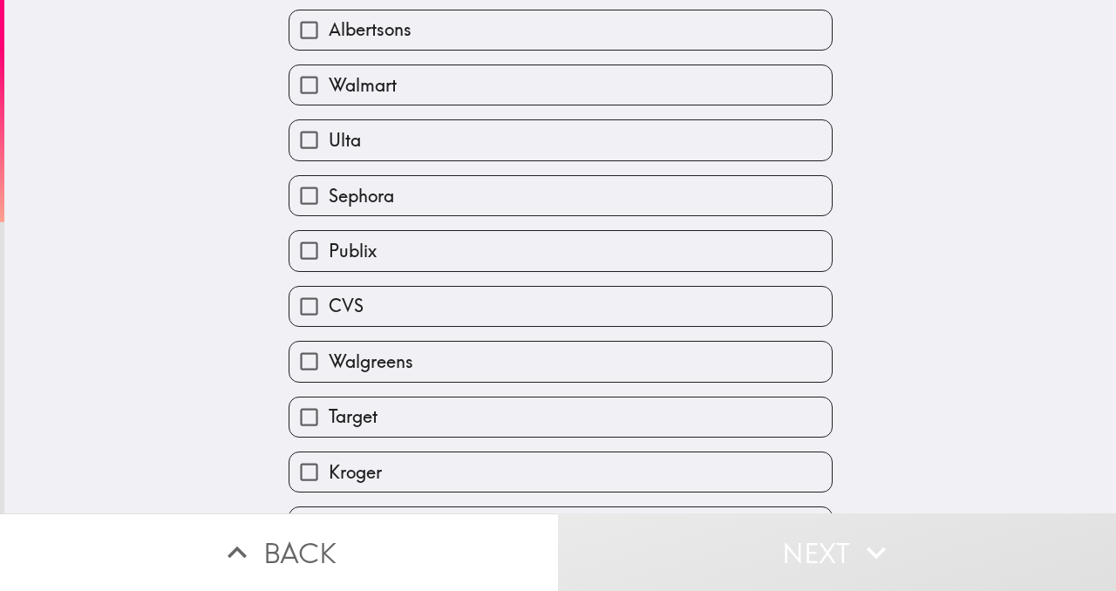
scroll to position [310, 0]
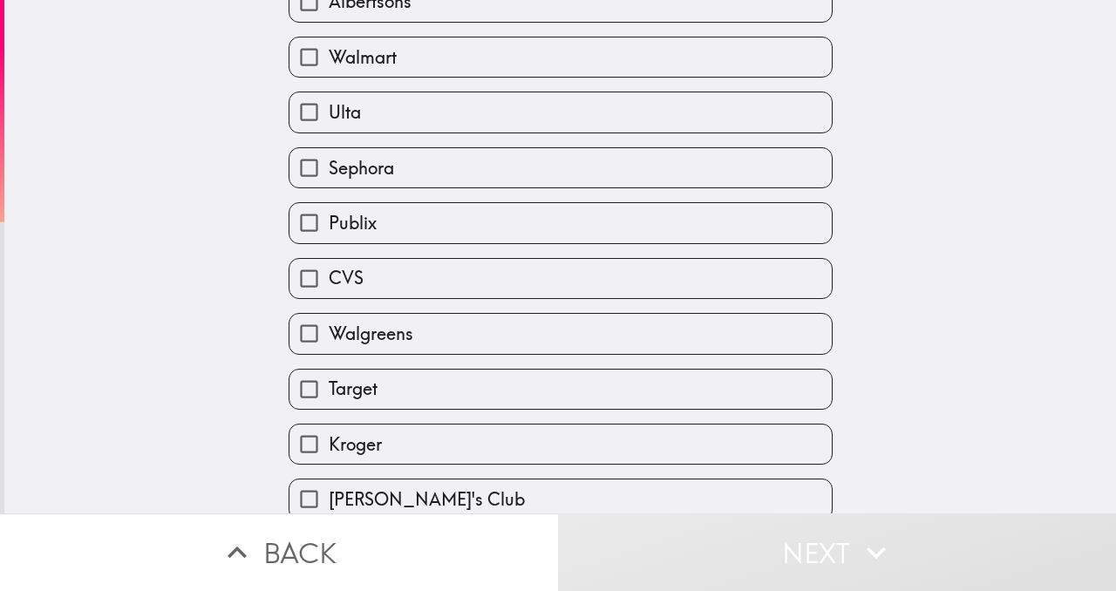
click at [305, 336] on input "Walgreens" at bounding box center [309, 333] width 39 height 39
checkbox input "true"
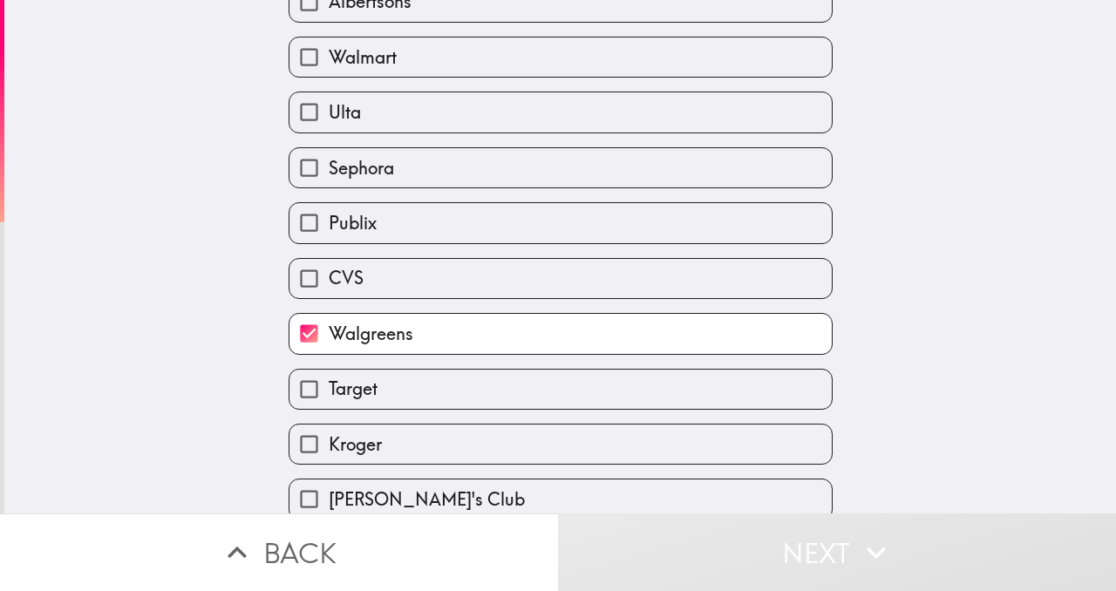
click at [306, 389] on input "Target" at bounding box center [309, 389] width 39 height 39
checkbox input "true"
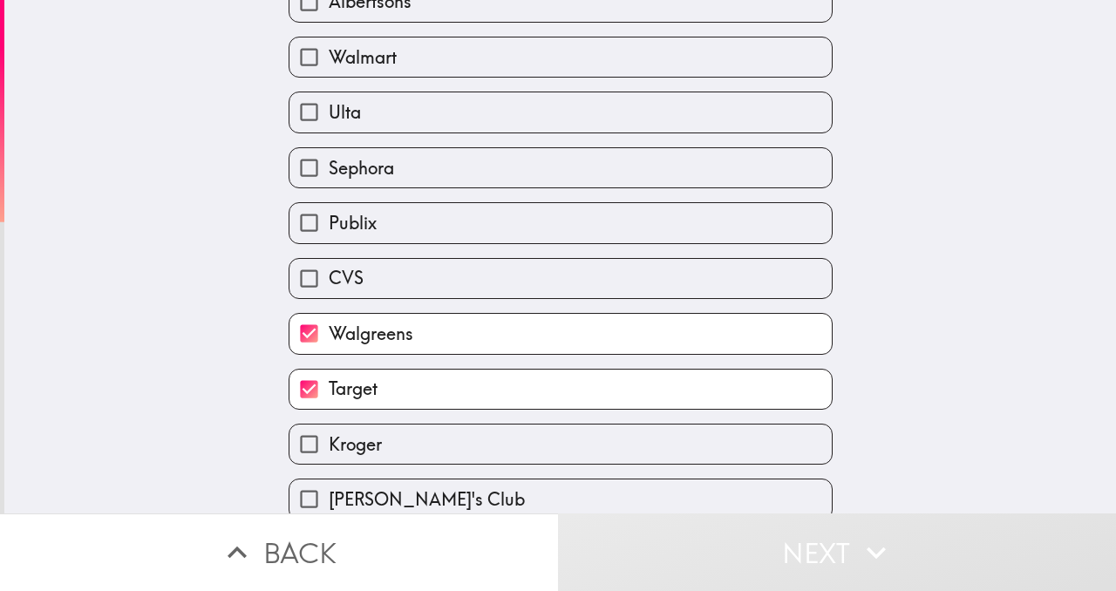
scroll to position [372, 0]
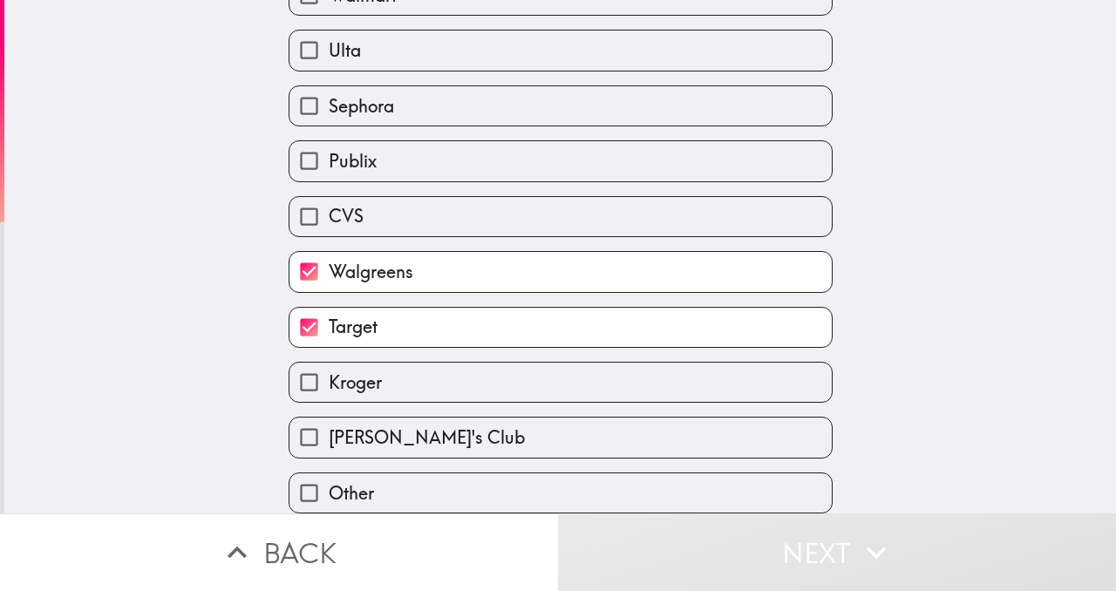
click at [304, 438] on input "[PERSON_NAME]'s Club" at bounding box center [309, 437] width 39 height 39
checkbox input "true"
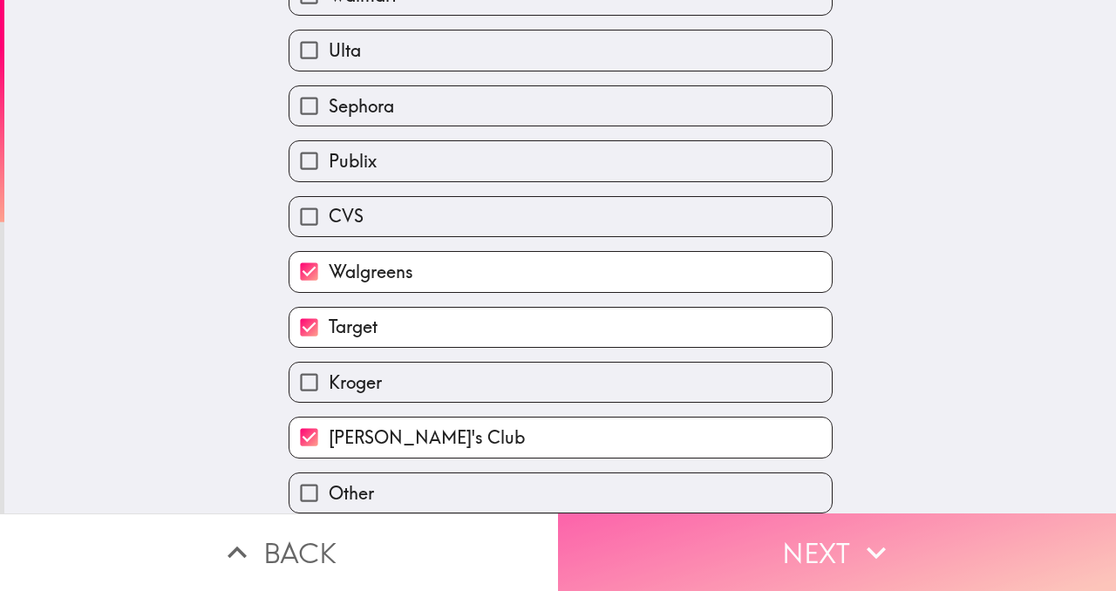
click at [795, 572] on button "Next" at bounding box center [837, 553] width 558 height 78
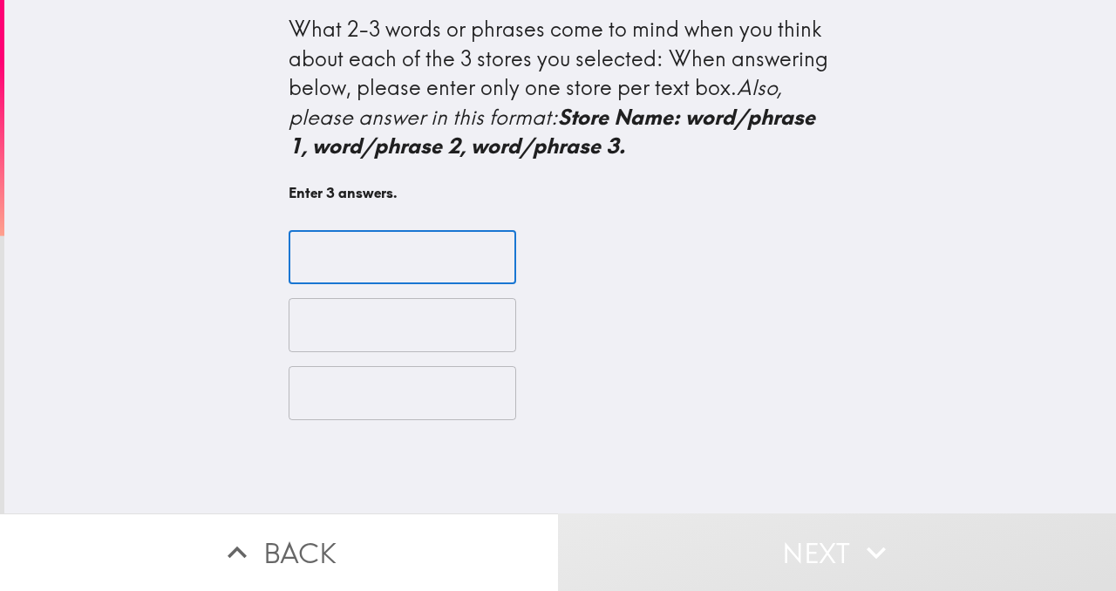
click at [418, 270] on input "text" at bounding box center [403, 257] width 228 height 54
type input "[PERSON_NAME]'s/Prescriptions"
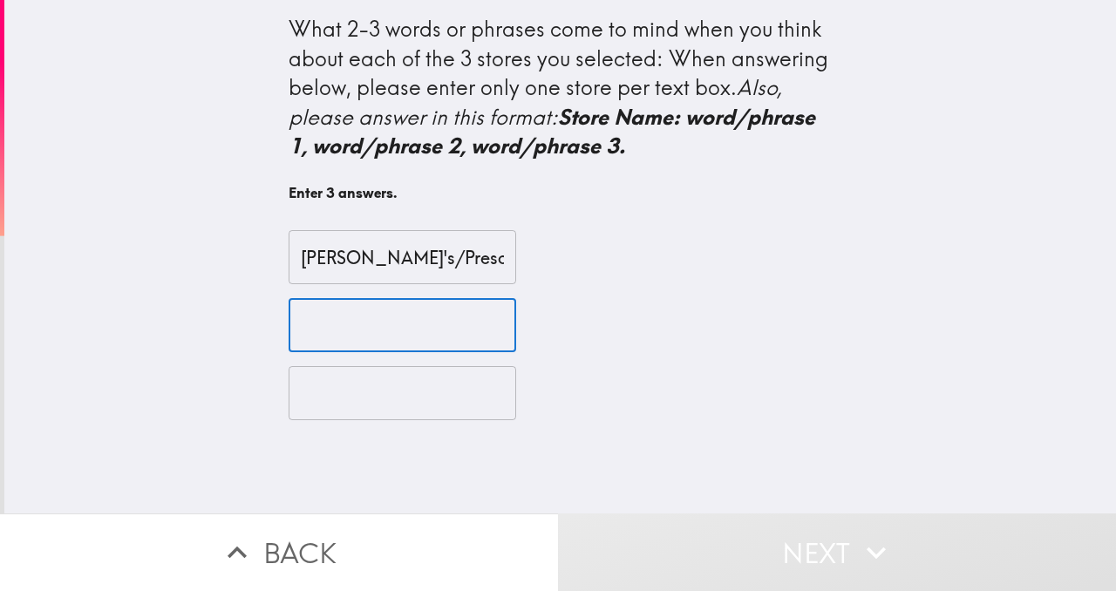
click at [381, 324] on input "text" at bounding box center [403, 325] width 228 height 54
type input "Target/Snacks"
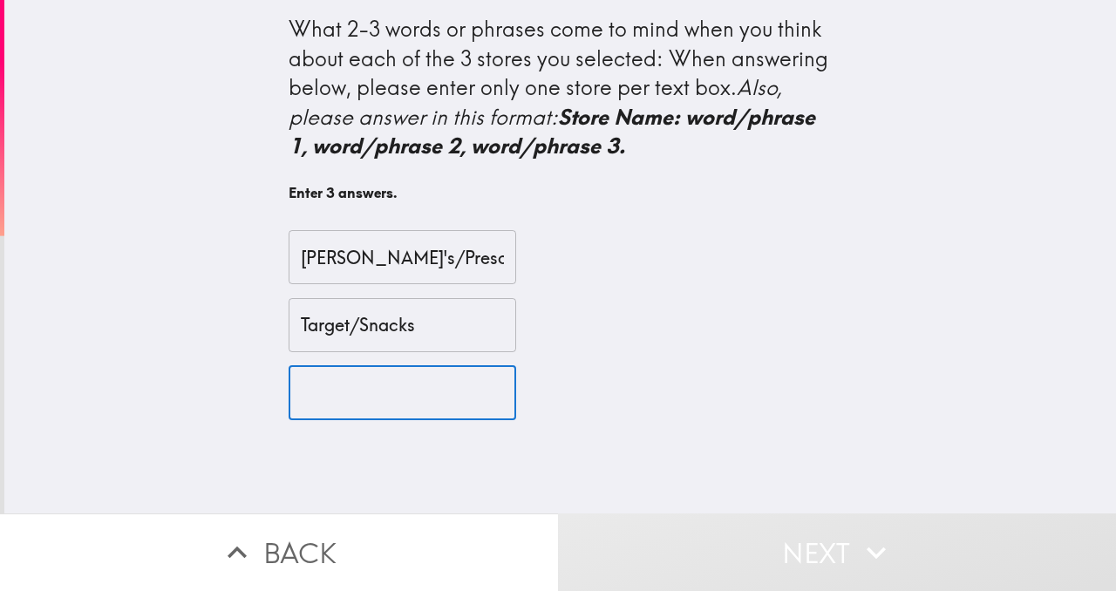
click at [371, 390] on input "text" at bounding box center [403, 393] width 228 height 54
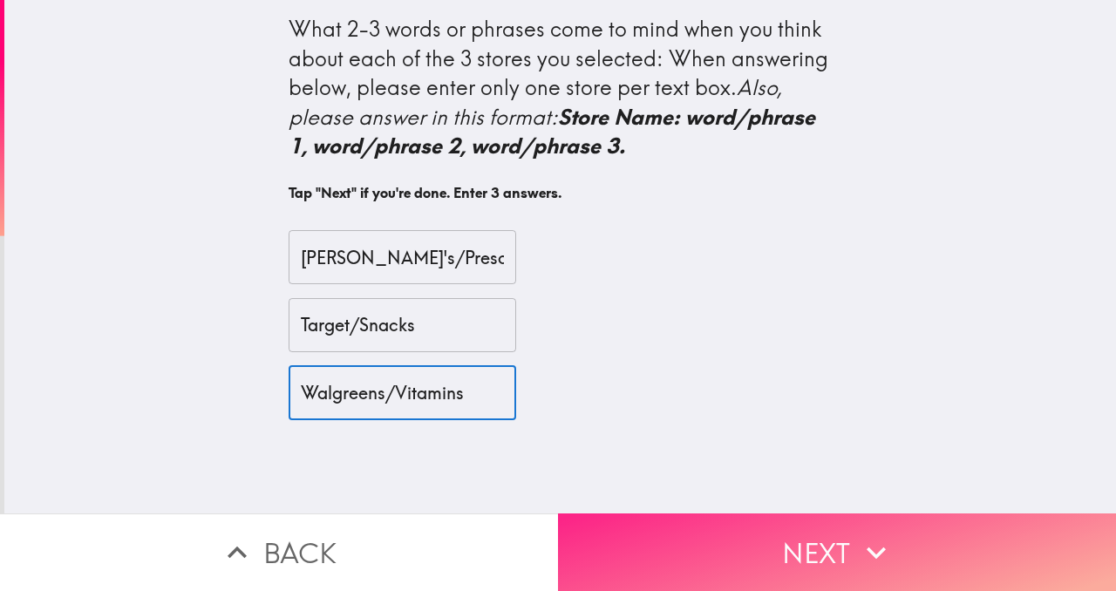
type input "Walgreens/Vitamins"
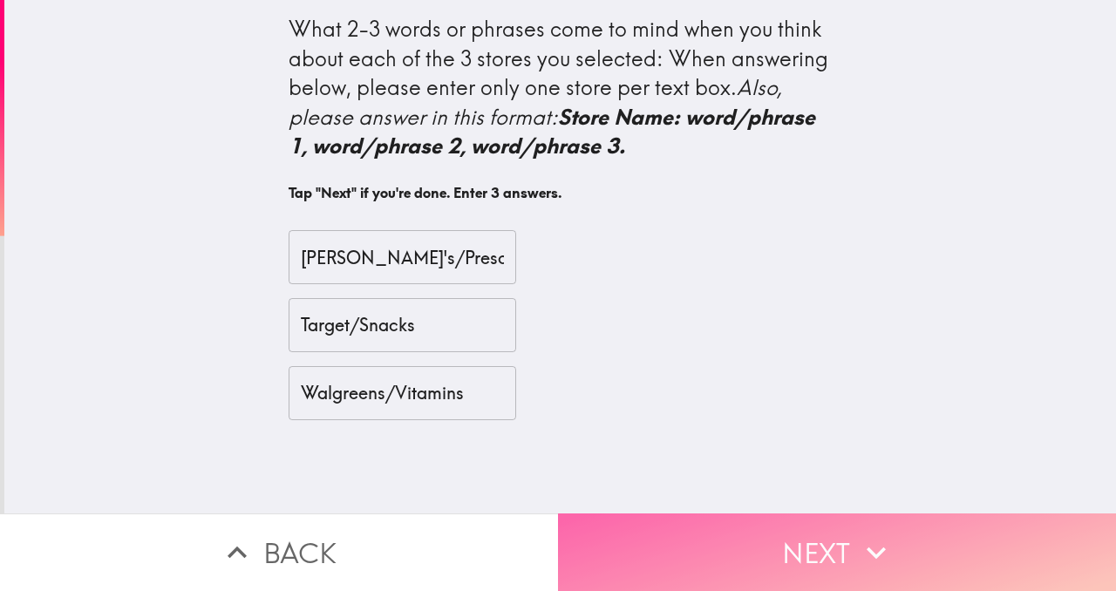
click at [770, 569] on button "Next" at bounding box center [837, 553] width 558 height 78
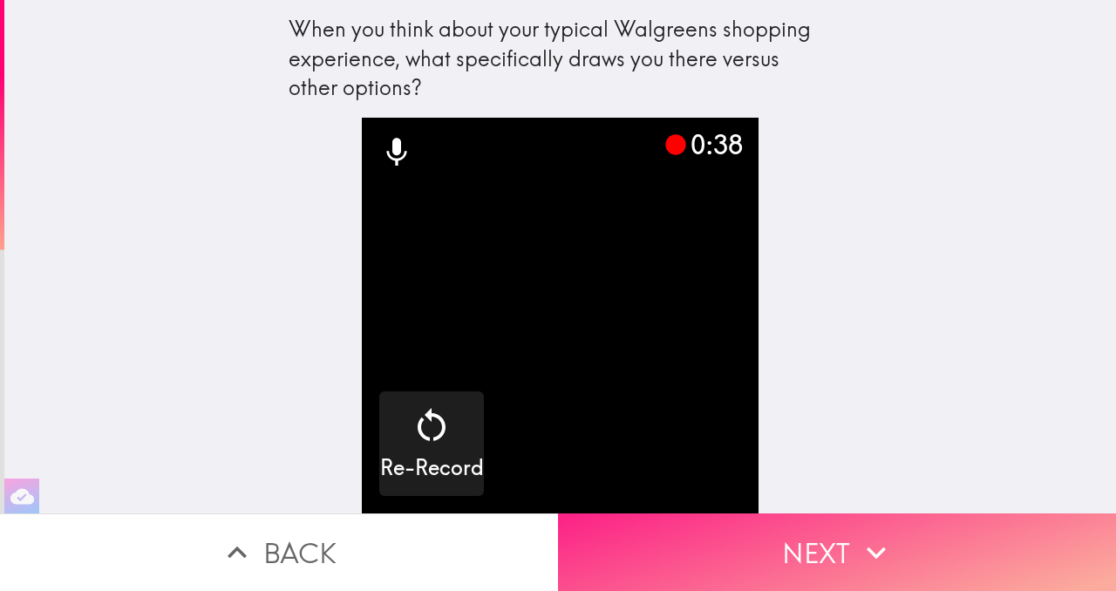
click at [831, 568] on button "Next" at bounding box center [837, 553] width 558 height 78
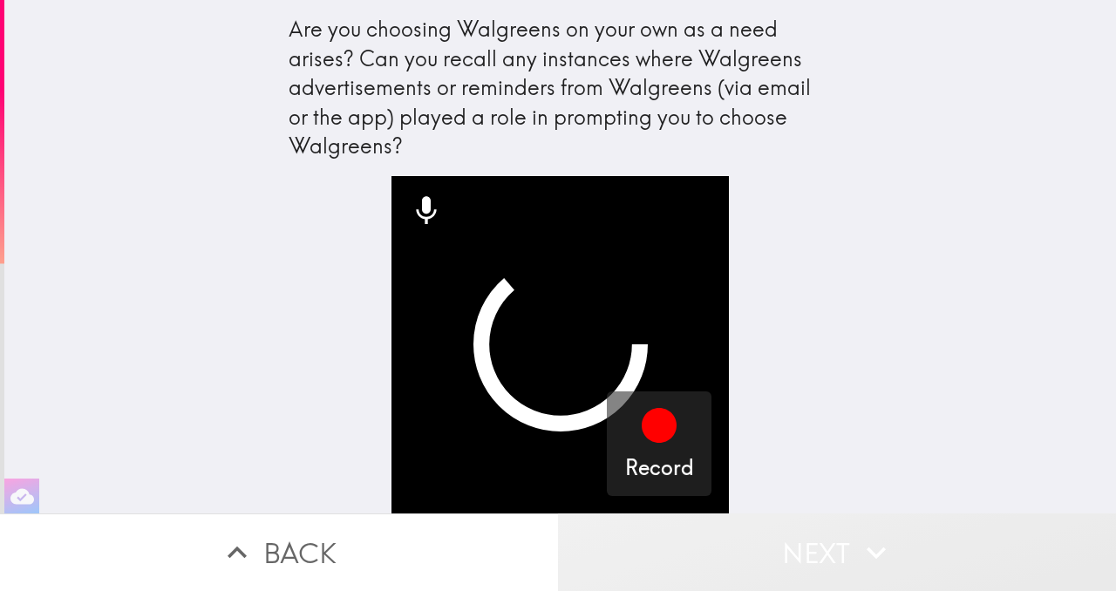
click at [831, 568] on button "Next" at bounding box center [837, 553] width 558 height 78
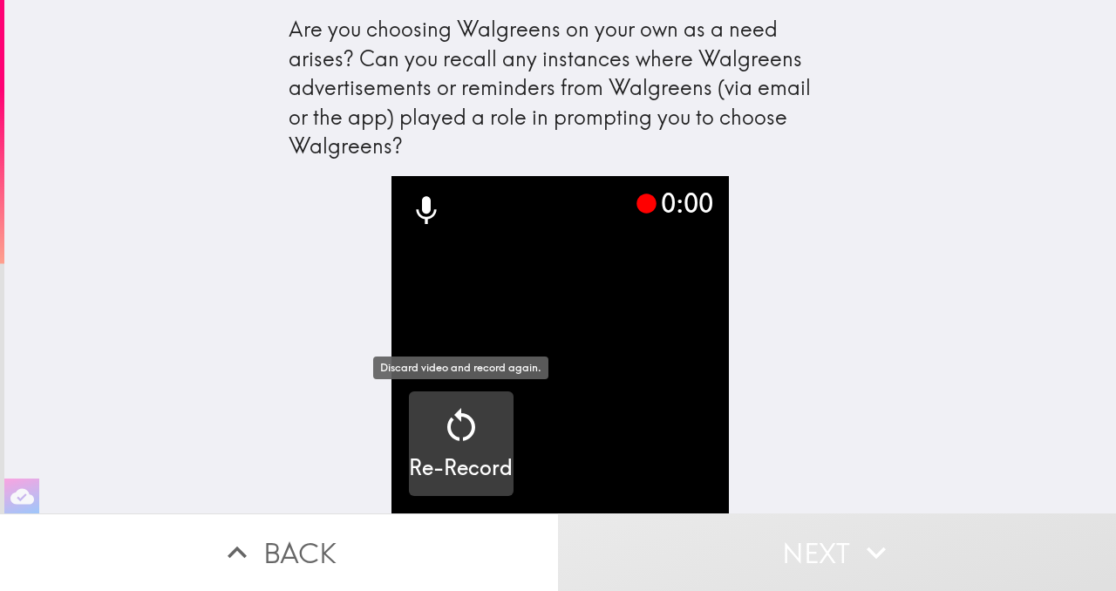
click at [468, 438] on icon "button" at bounding box center [461, 424] width 28 height 33
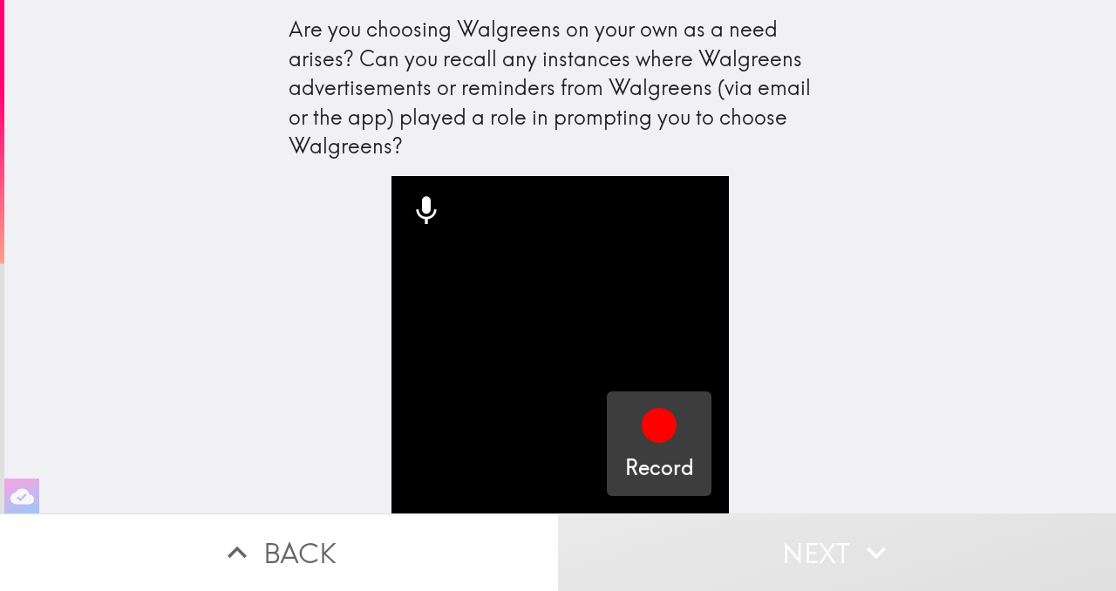
click at [659, 416] on icon "button" at bounding box center [659, 425] width 35 height 35
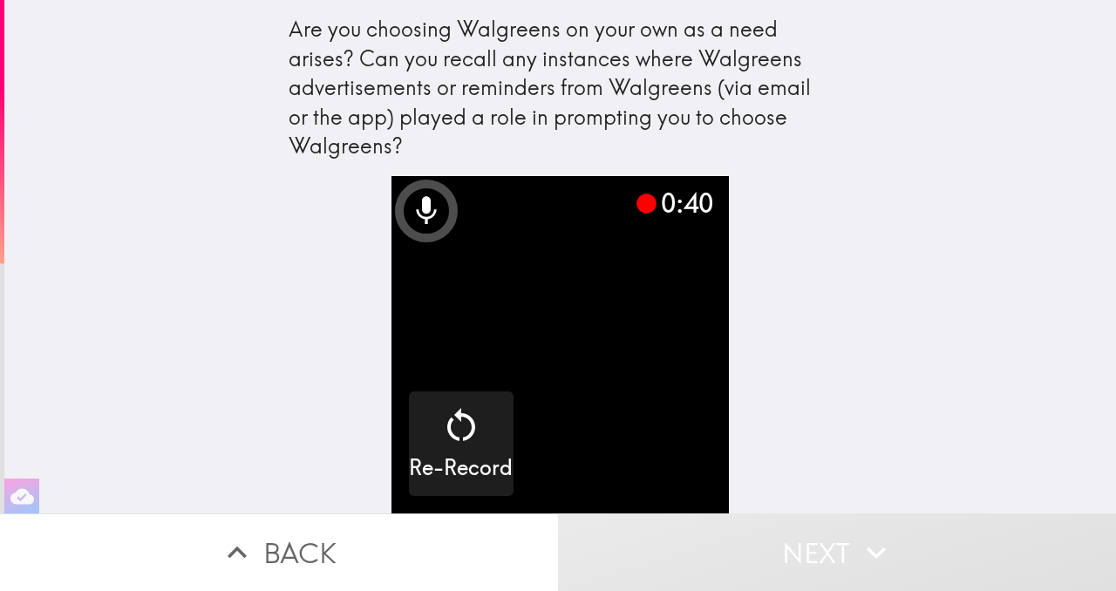
click at [580, 388] on video "button" at bounding box center [561, 345] width 338 height 338
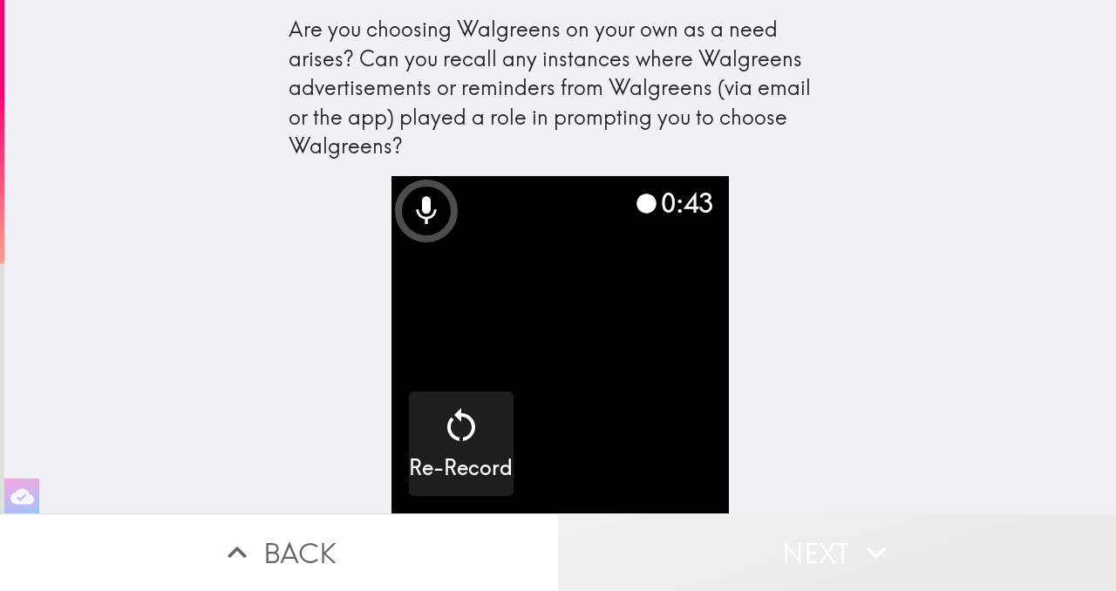
click at [687, 540] on button "Next" at bounding box center [837, 553] width 558 height 78
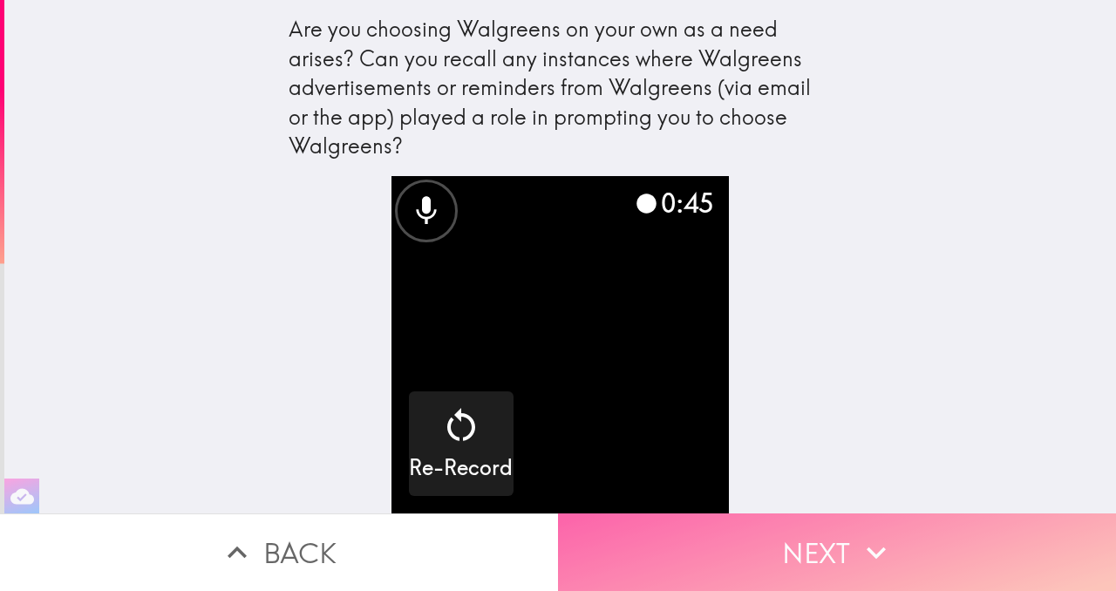
click at [687, 540] on button "Next" at bounding box center [837, 553] width 558 height 78
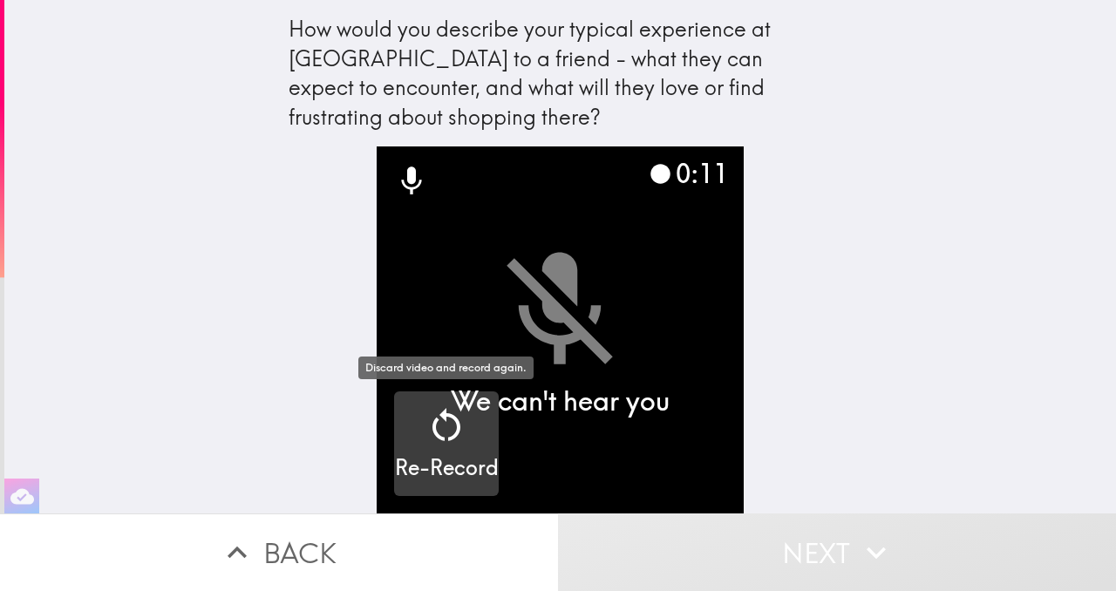
click at [446, 413] on icon "button" at bounding box center [447, 424] width 28 height 33
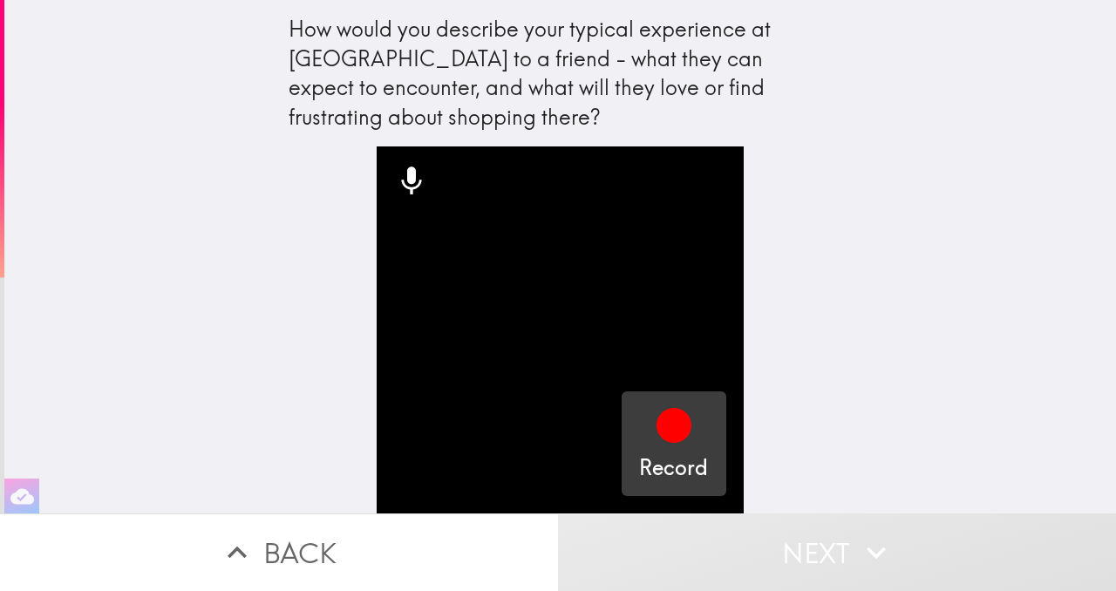
click at [679, 429] on icon "button" at bounding box center [674, 425] width 35 height 35
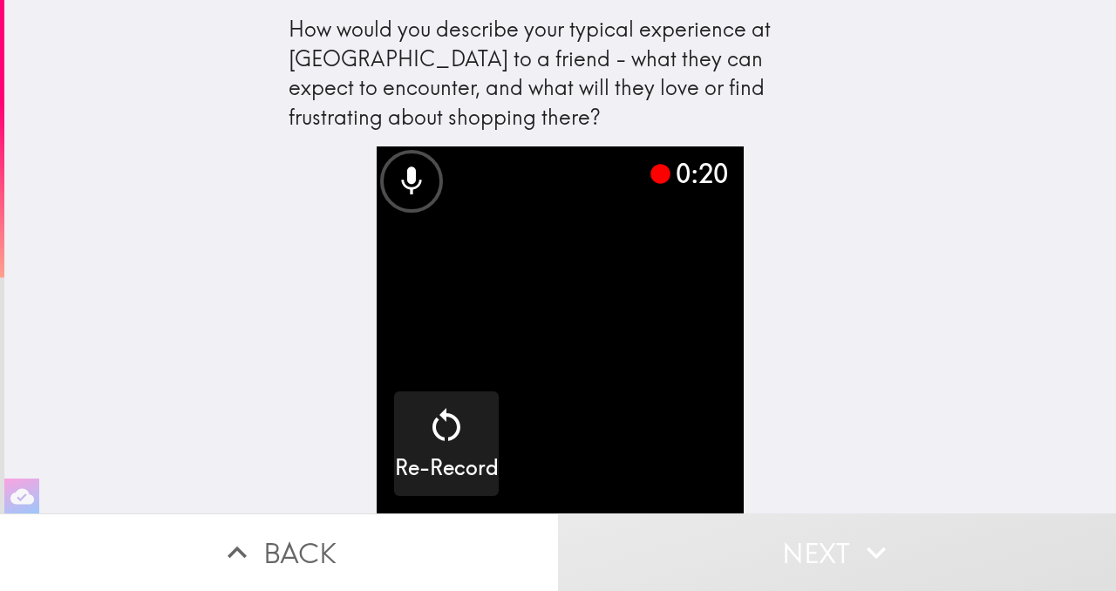
click at [787, 555] on button "Next" at bounding box center [837, 553] width 558 height 78
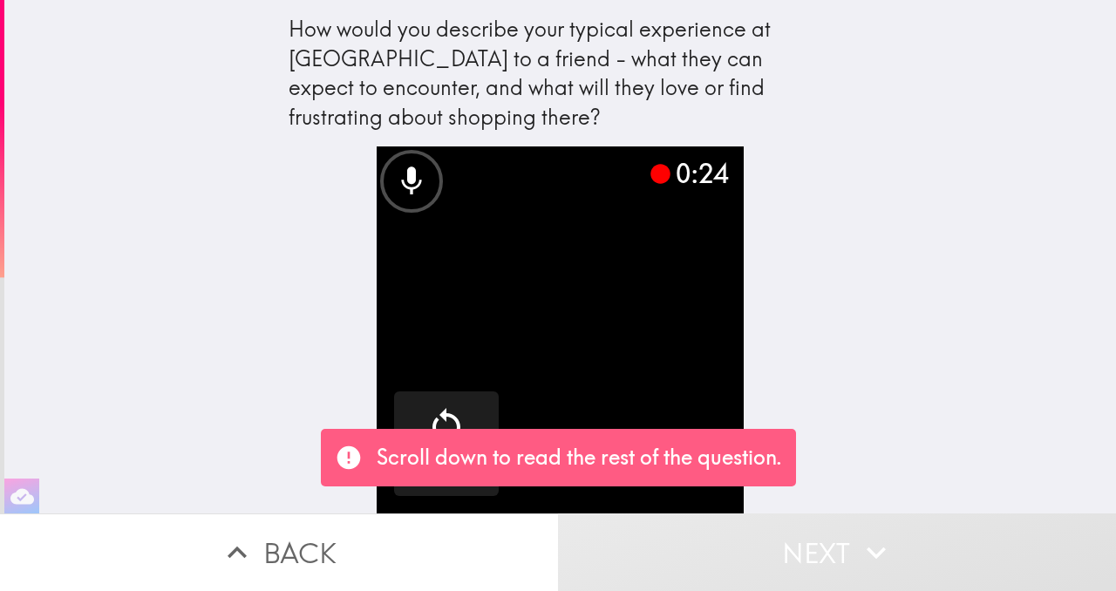
click at [816, 556] on button "Next" at bounding box center [837, 553] width 558 height 78
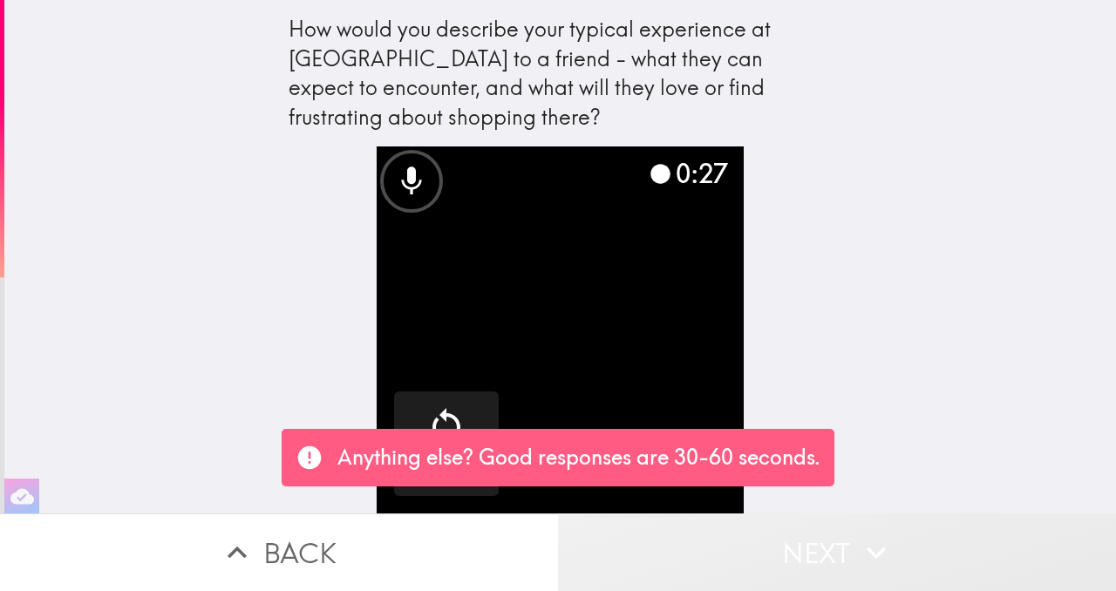
click at [796, 563] on button "Next" at bounding box center [837, 553] width 558 height 78
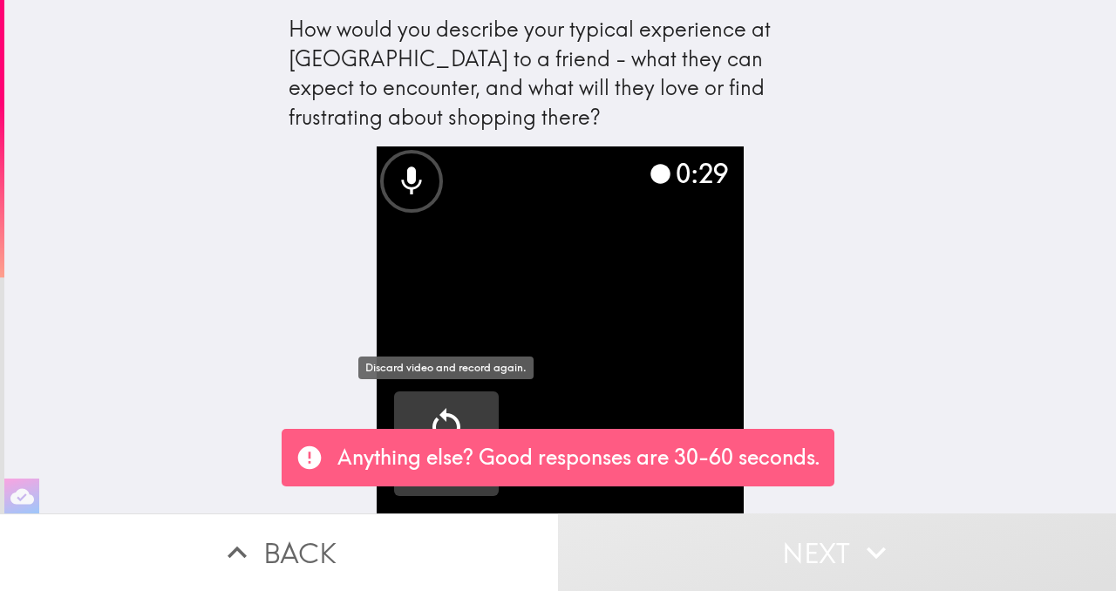
click at [457, 405] on icon "button" at bounding box center [447, 426] width 42 height 42
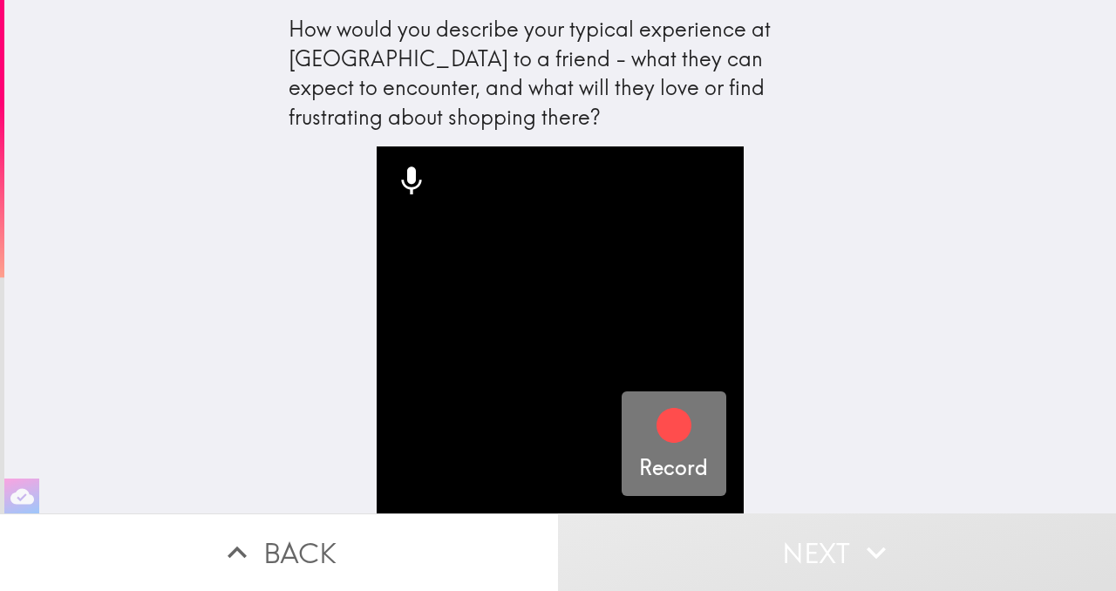
click at [677, 430] on icon "button" at bounding box center [674, 425] width 35 height 35
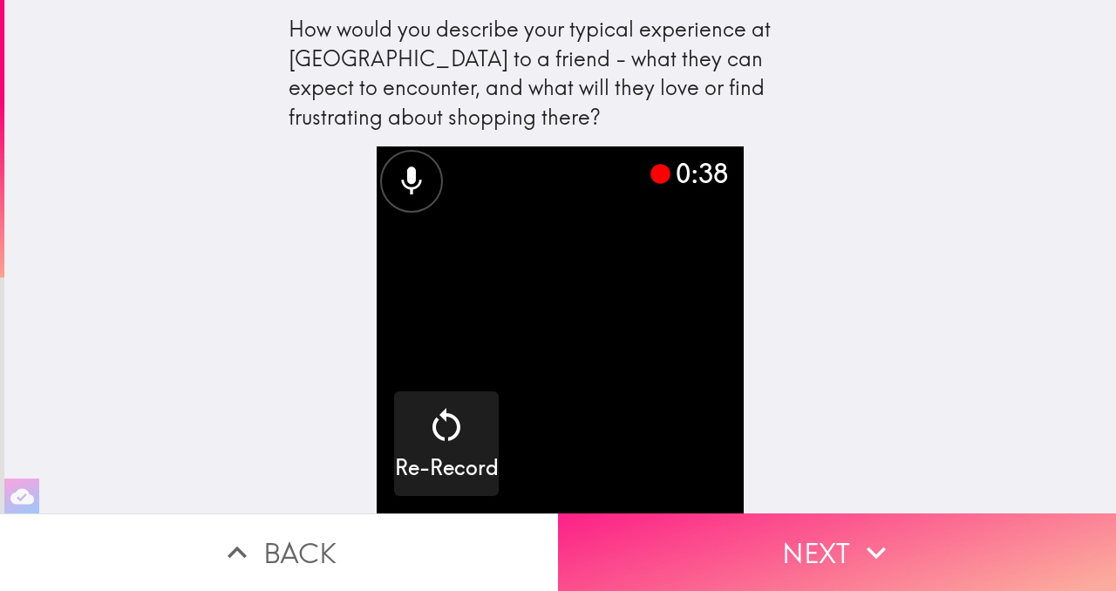
click at [820, 544] on button "Next" at bounding box center [837, 553] width 558 height 78
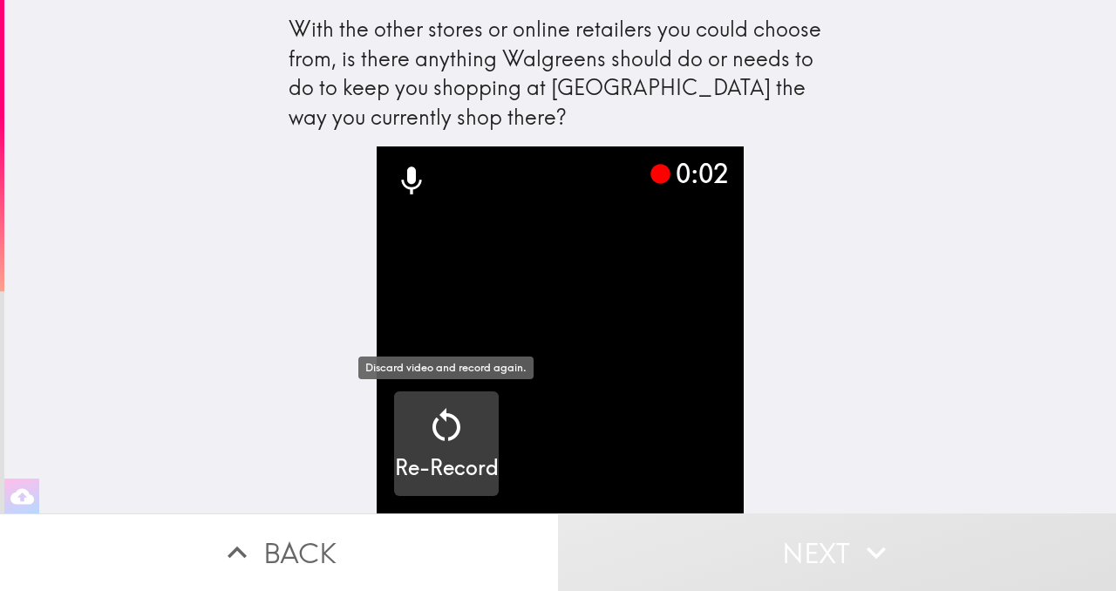
click at [445, 435] on icon "button" at bounding box center [447, 426] width 42 height 42
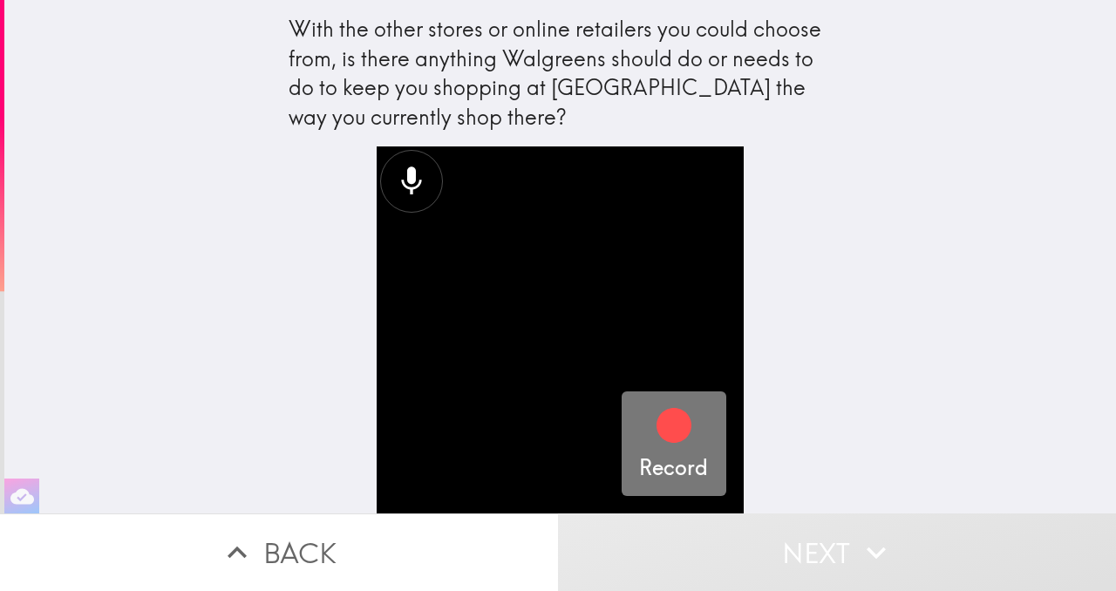
click at [674, 433] on icon "button" at bounding box center [674, 425] width 35 height 35
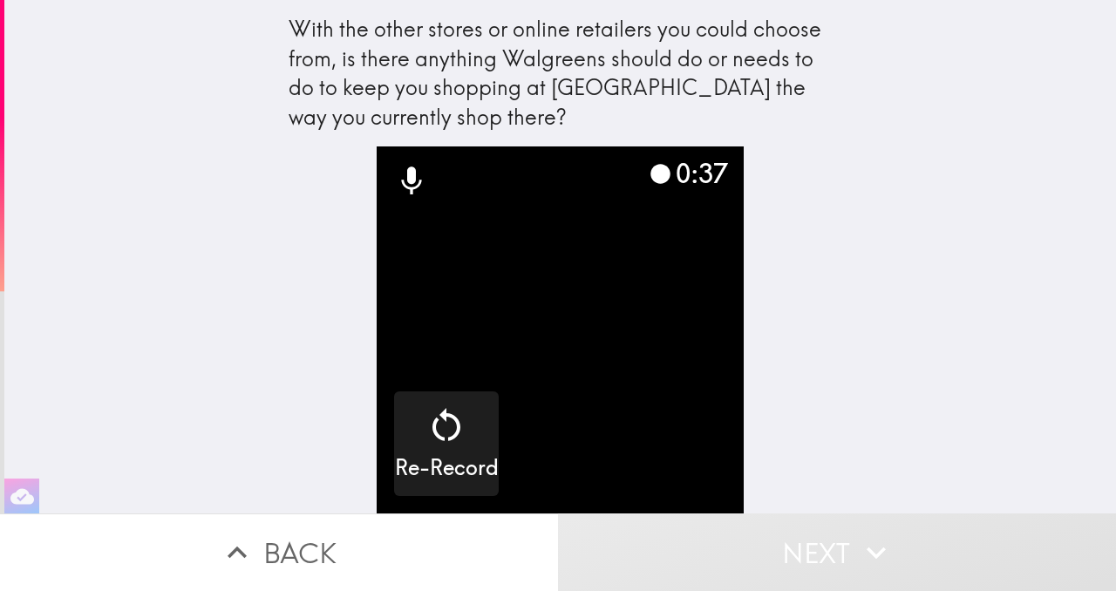
click at [782, 562] on button "Next" at bounding box center [837, 553] width 558 height 78
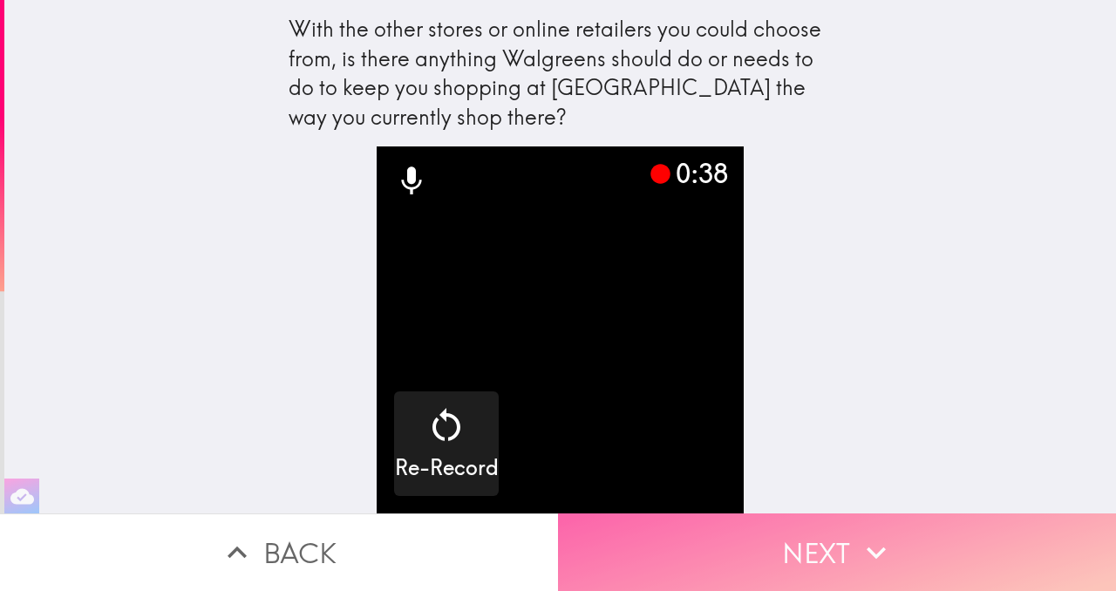
click at [782, 562] on button "Next" at bounding box center [837, 553] width 558 height 78
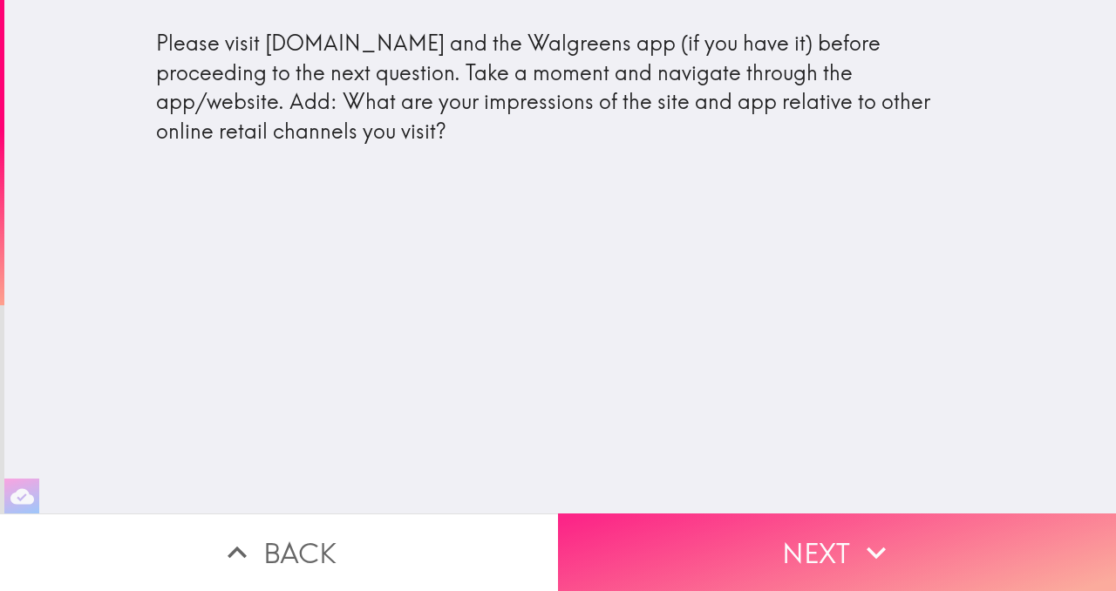
click at [781, 527] on button "Next" at bounding box center [837, 553] width 558 height 78
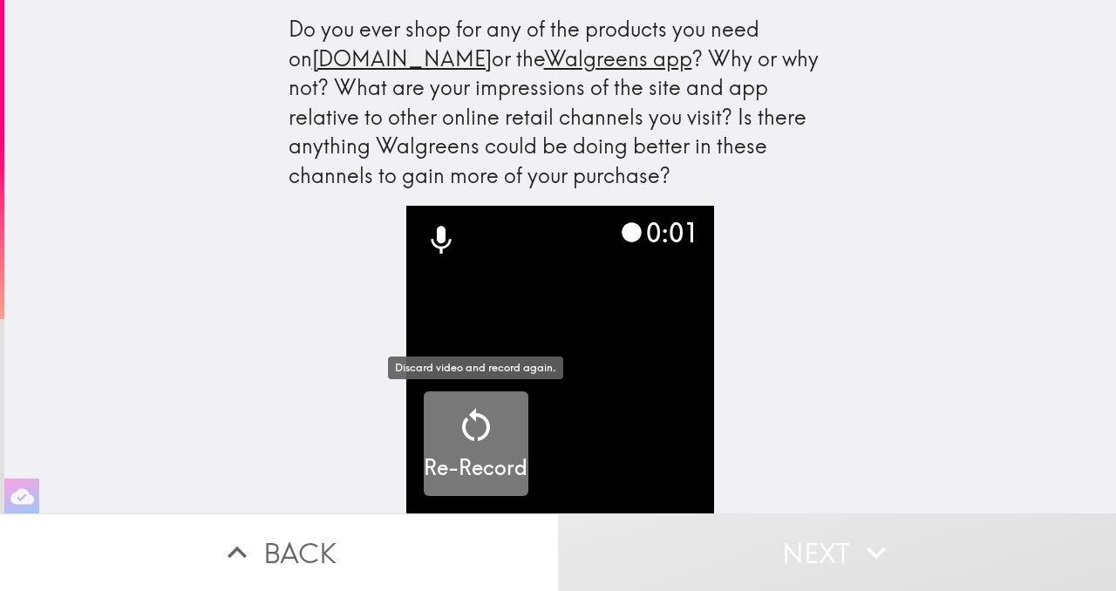
click at [481, 422] on icon "button" at bounding box center [476, 426] width 42 height 42
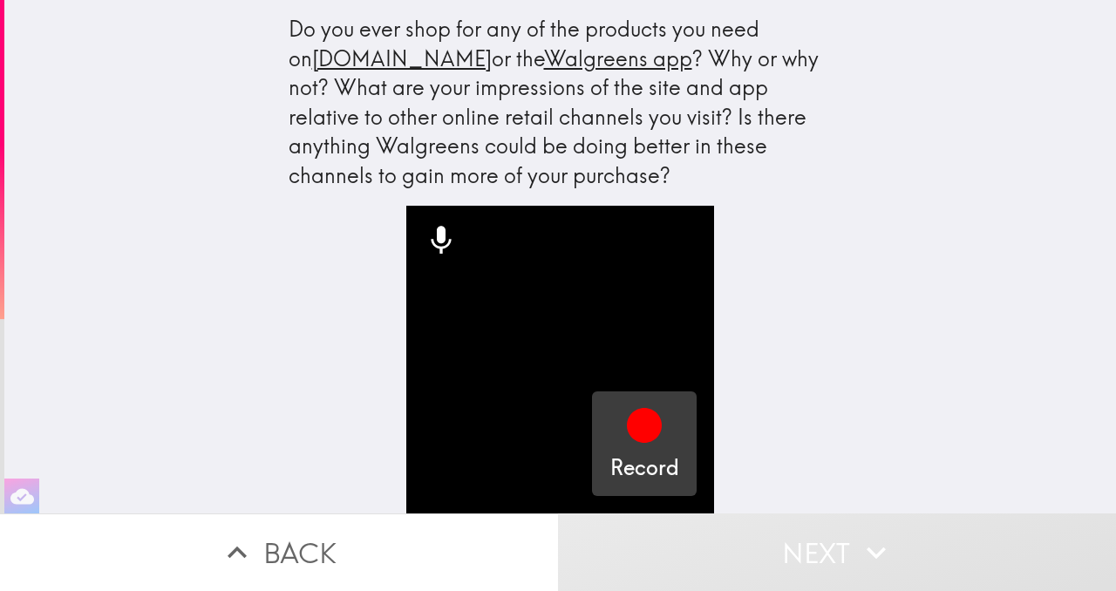
click at [647, 421] on icon "button" at bounding box center [644, 425] width 35 height 35
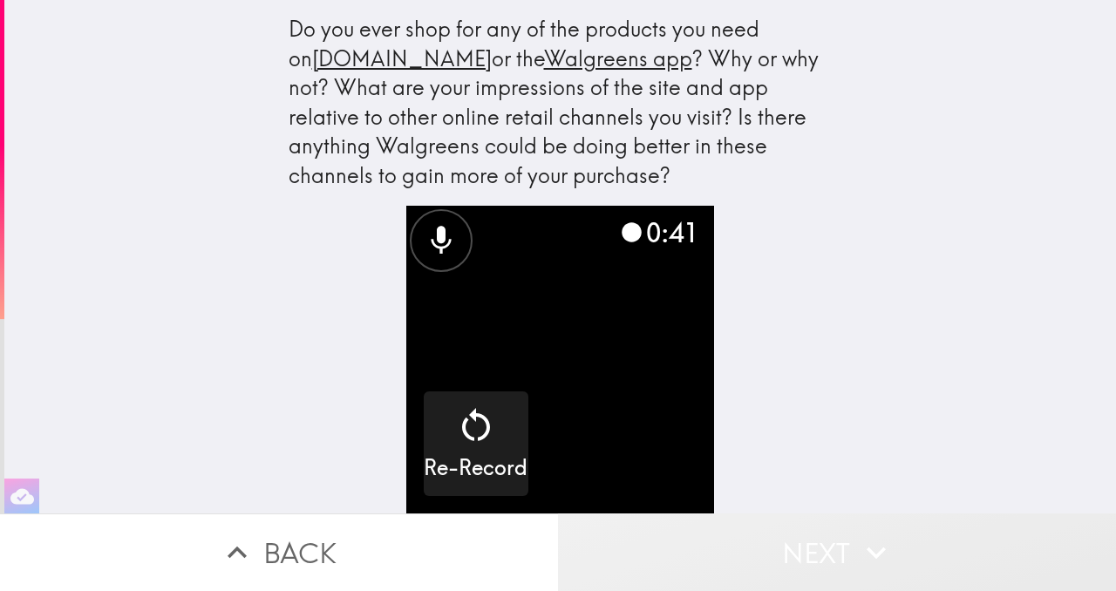
click at [786, 545] on button "Next" at bounding box center [837, 553] width 558 height 78
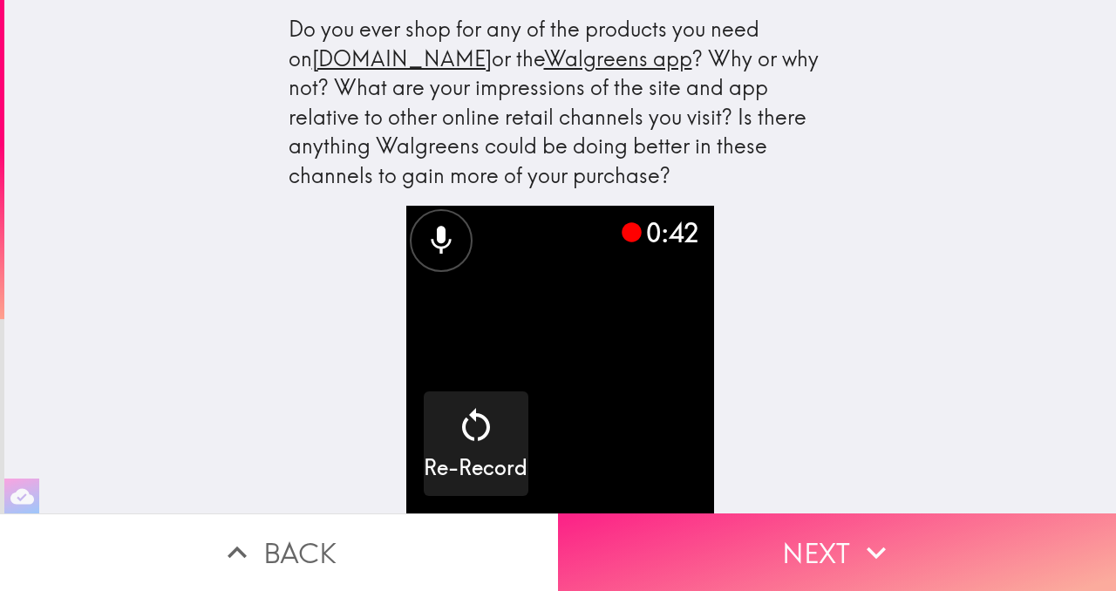
click at [786, 545] on button "Next" at bounding box center [837, 553] width 558 height 78
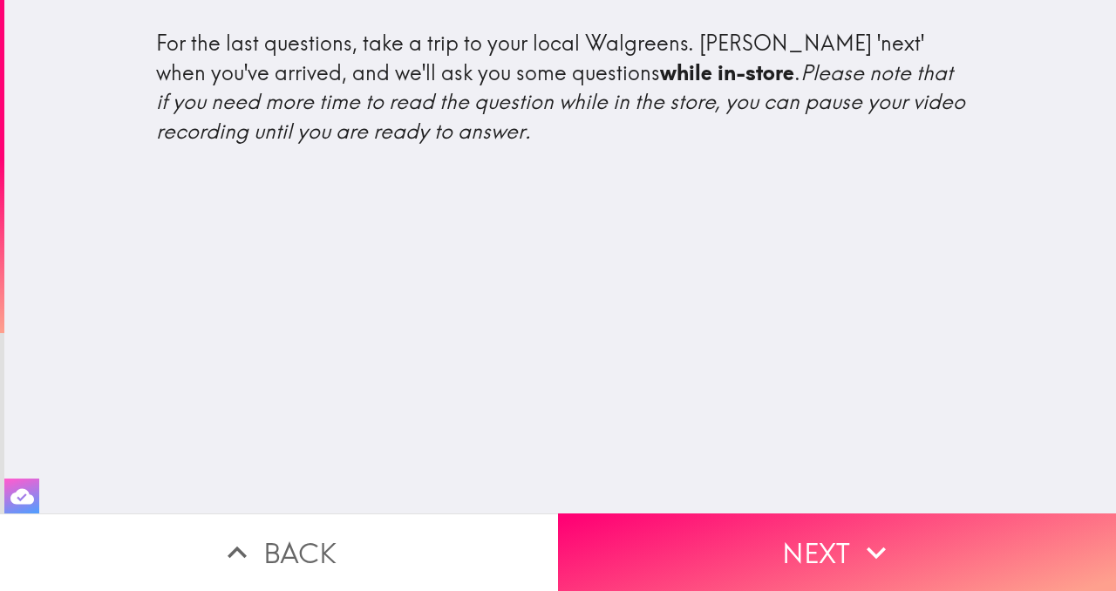
click at [19, 491] on icon "button" at bounding box center [22, 496] width 24 height 16
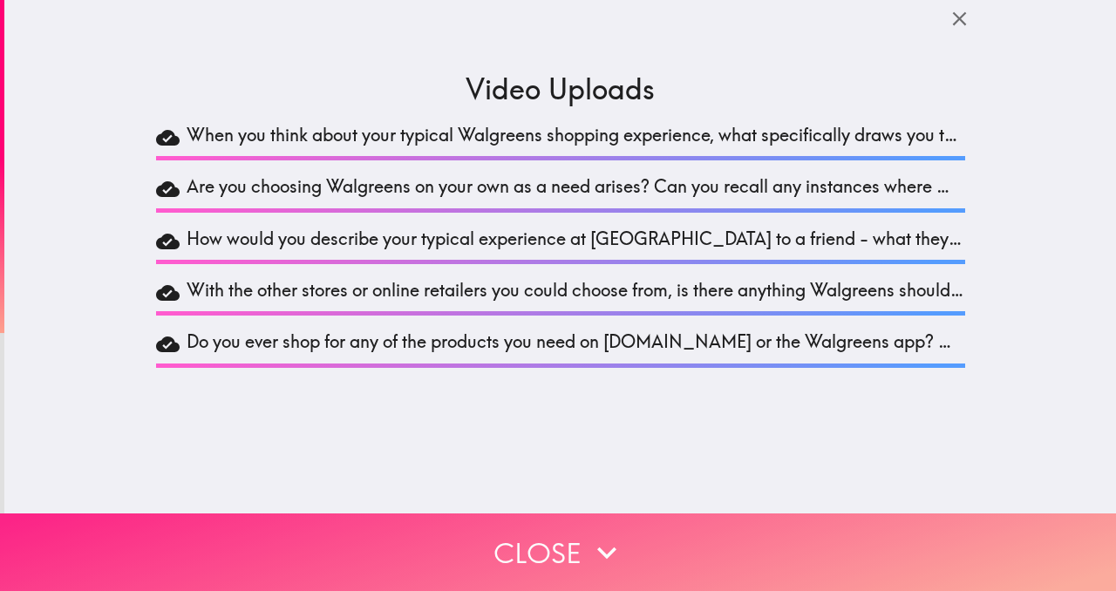
click at [566, 575] on button "Close" at bounding box center [558, 553] width 1116 height 78
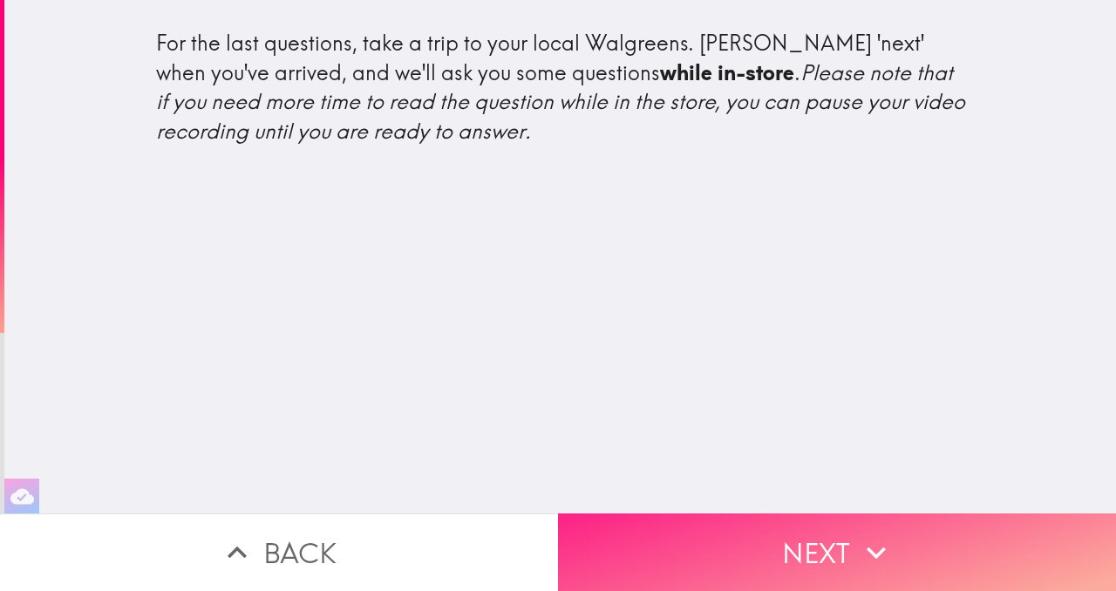
click at [824, 550] on button "Next" at bounding box center [837, 553] width 558 height 78
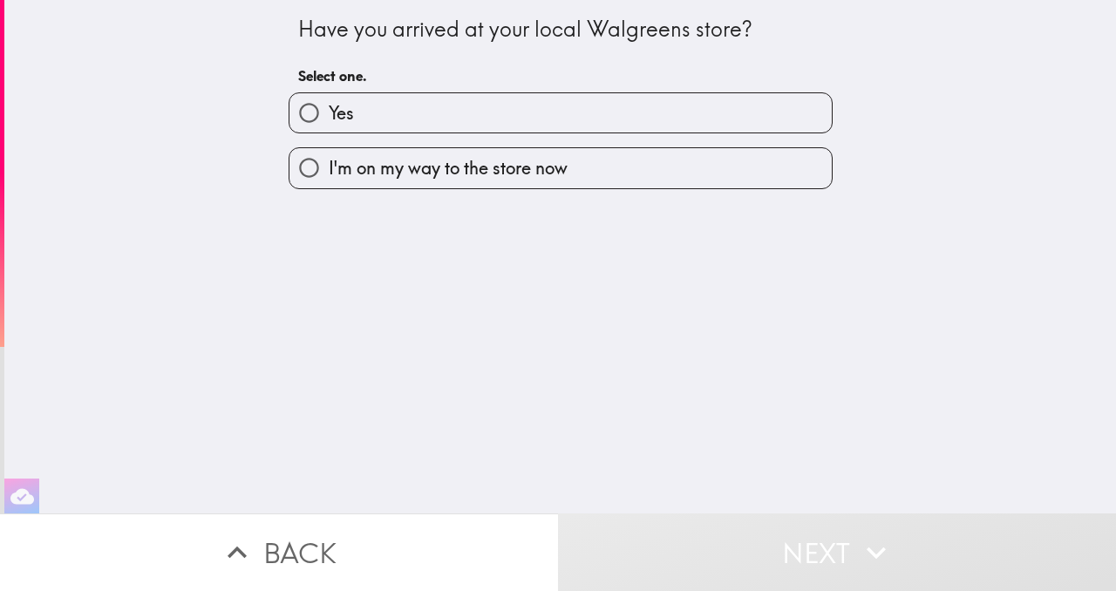
click at [407, 295] on div "Have you arrived at your local Walgreens store? Select one. Yes I'm on my way t…" at bounding box center [560, 257] width 1112 height 514
